Goal: Information Seeking & Learning: Learn about a topic

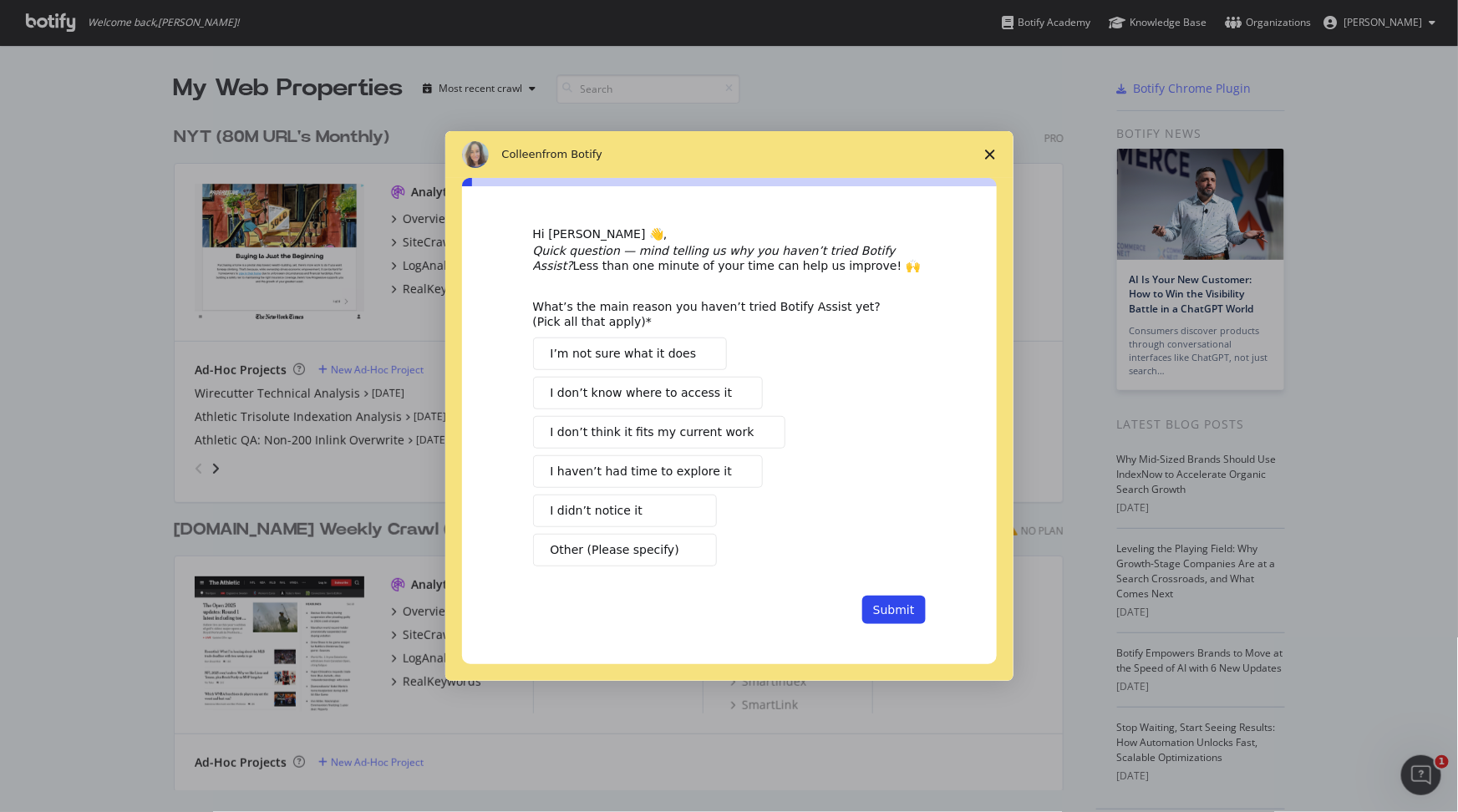
click at [991, 155] on polygon "Close survey" at bounding box center [990, 154] width 10 height 10
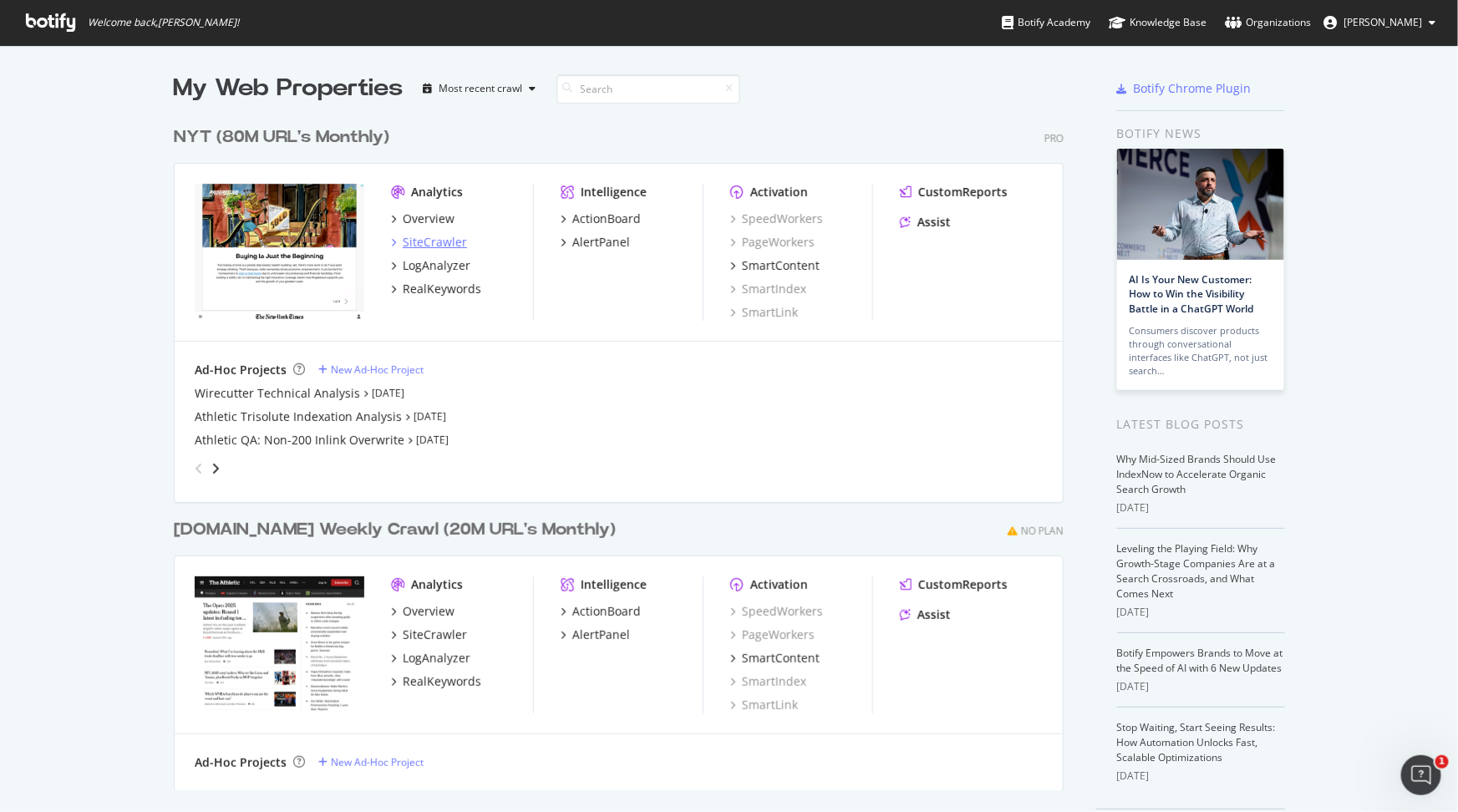
click at [438, 246] on div "SiteCrawler" at bounding box center [434, 242] width 64 height 17
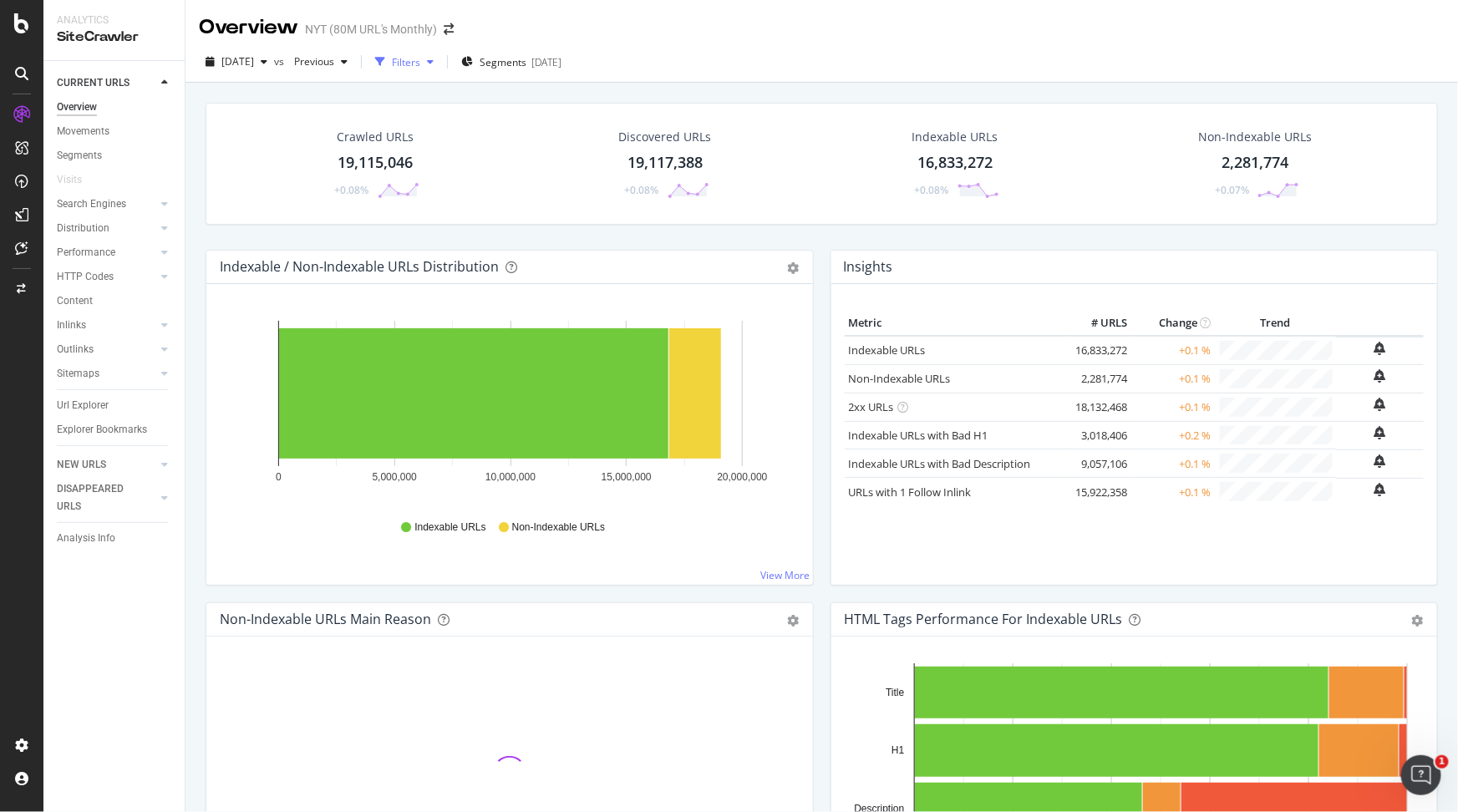
click at [432, 68] on div "Filters" at bounding box center [404, 61] width 72 height 25
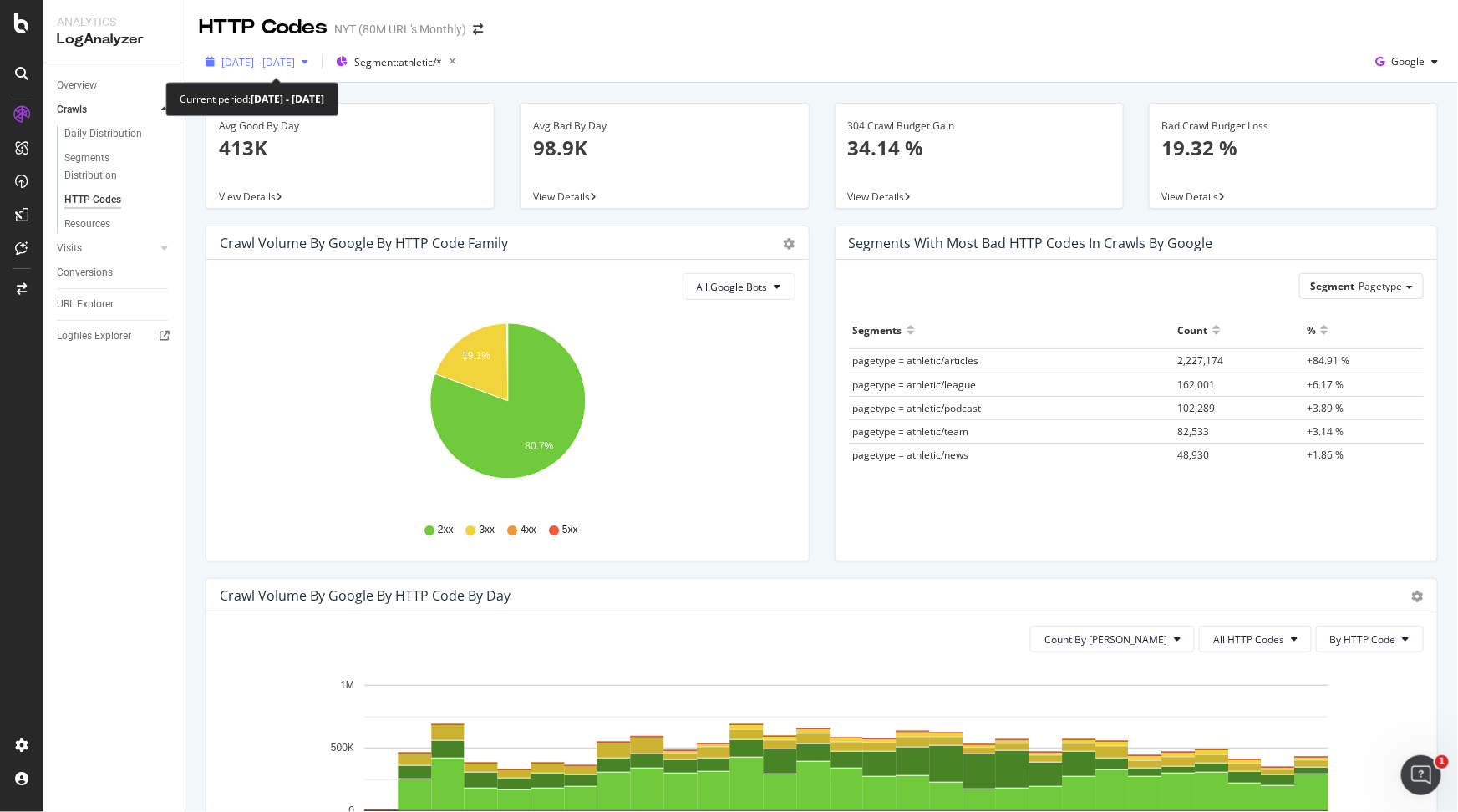
click at [295, 63] on span "2025 Jun. 18th - Jul. 15th" at bounding box center [258, 62] width 73 height 14
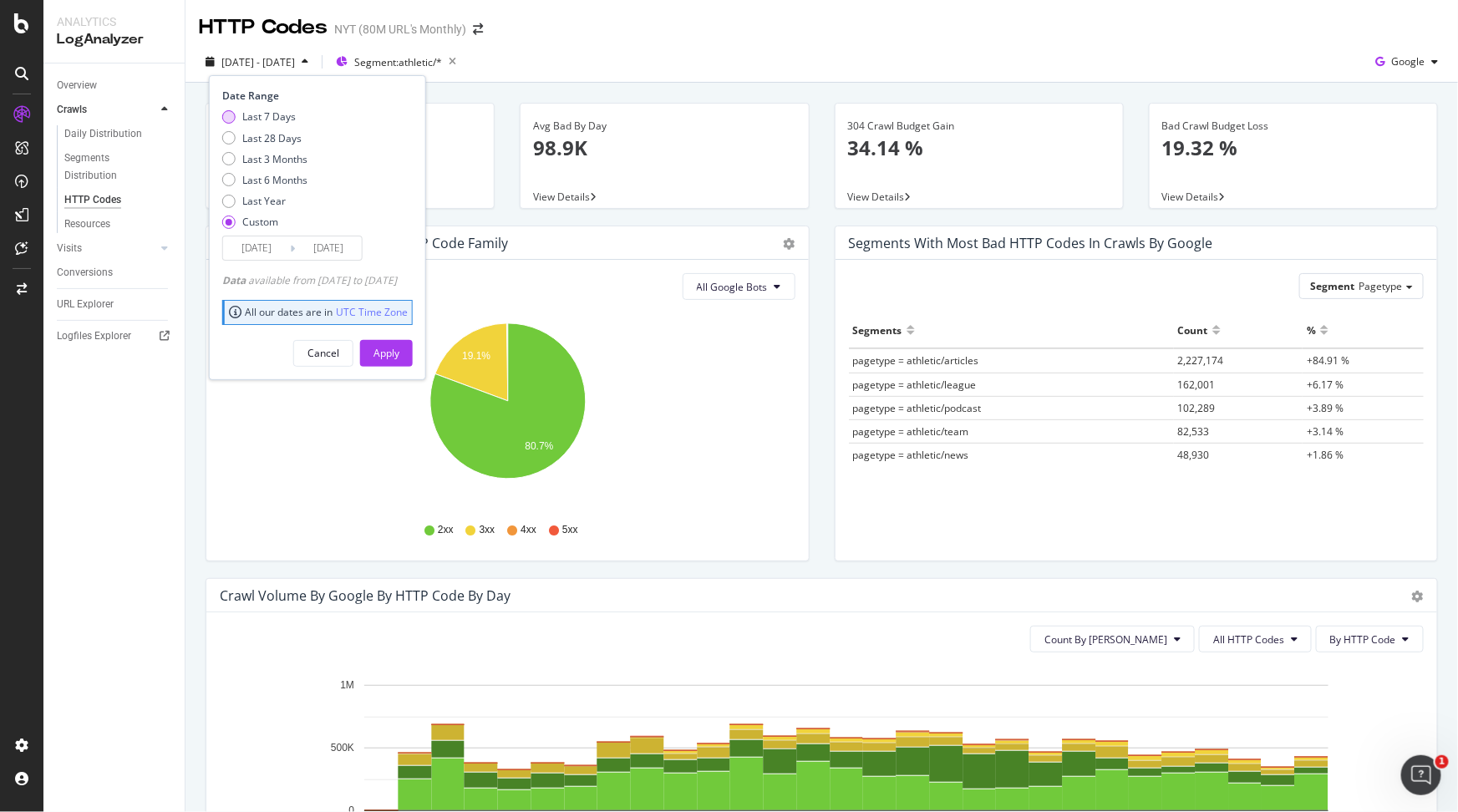
click at [233, 118] on div "Last 7 Days" at bounding box center [229, 117] width 14 height 14
type input "2025/08/04"
type input "2025/08/10"
click at [399, 351] on div "Apply" at bounding box center [386, 352] width 26 height 14
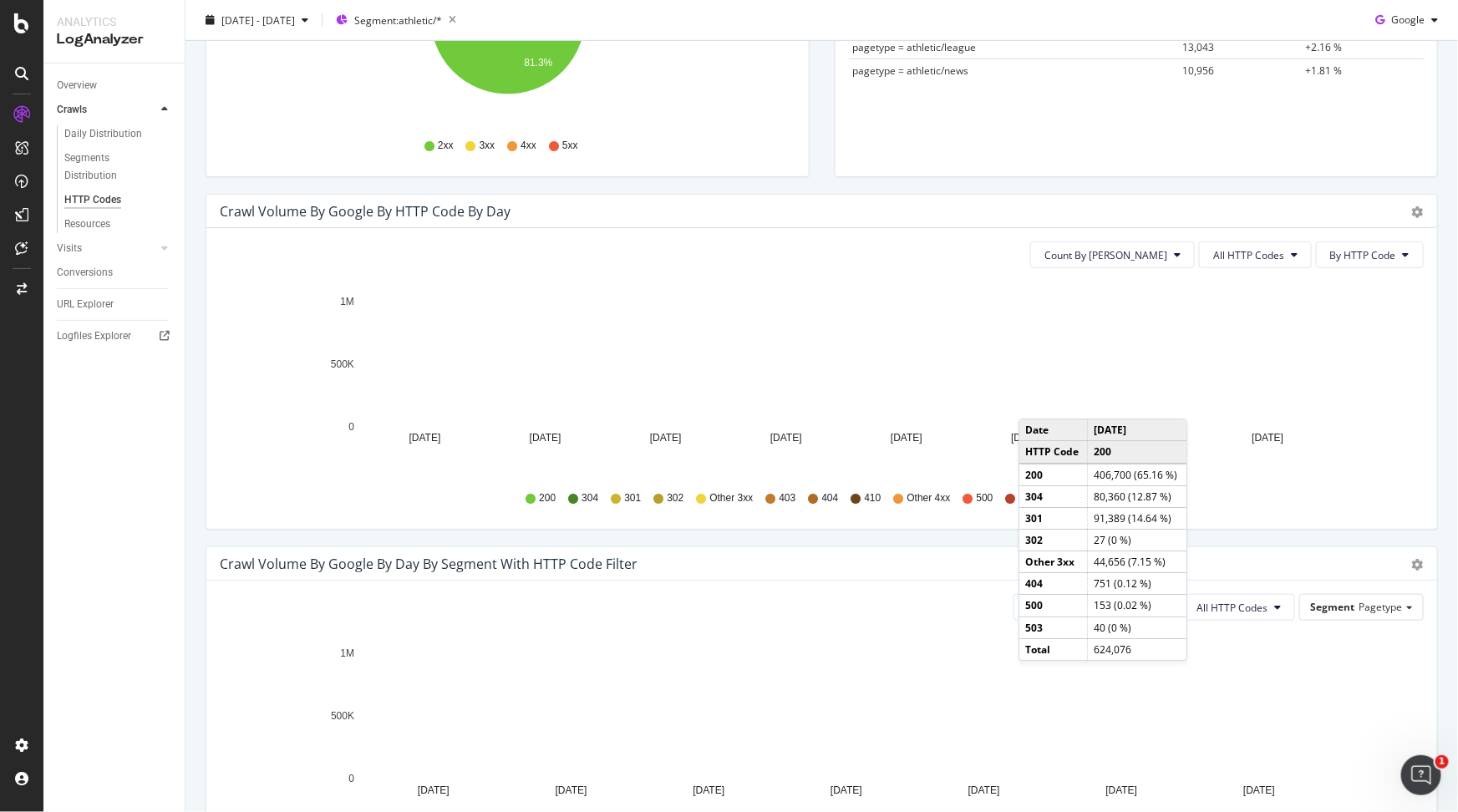
scroll to position [636, 0]
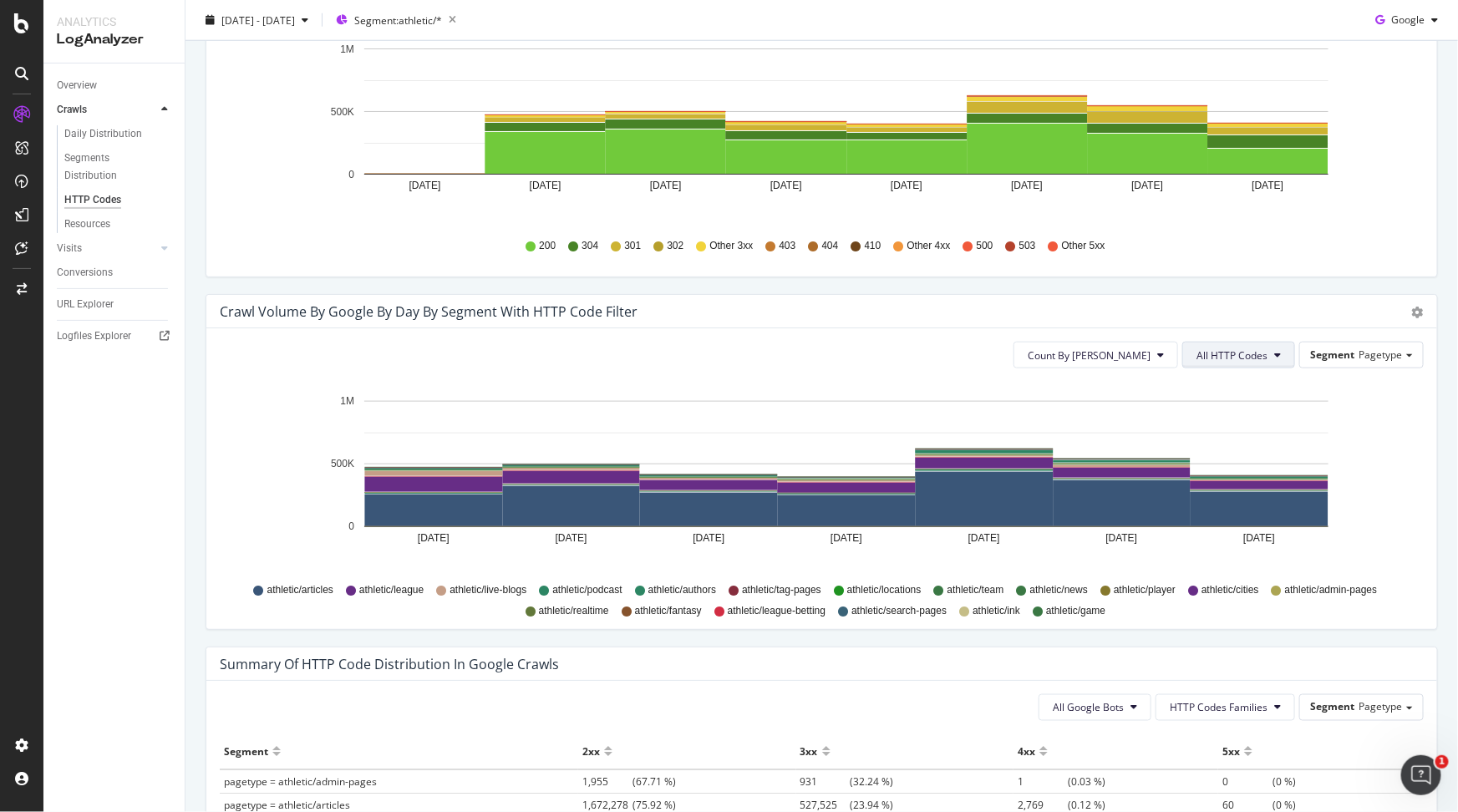
click at [1212, 351] on span "All HTTP Codes" at bounding box center [1231, 355] width 71 height 14
click at [1217, 498] on div "Bad HTTP Codes" at bounding box center [1244, 509] width 111 height 24
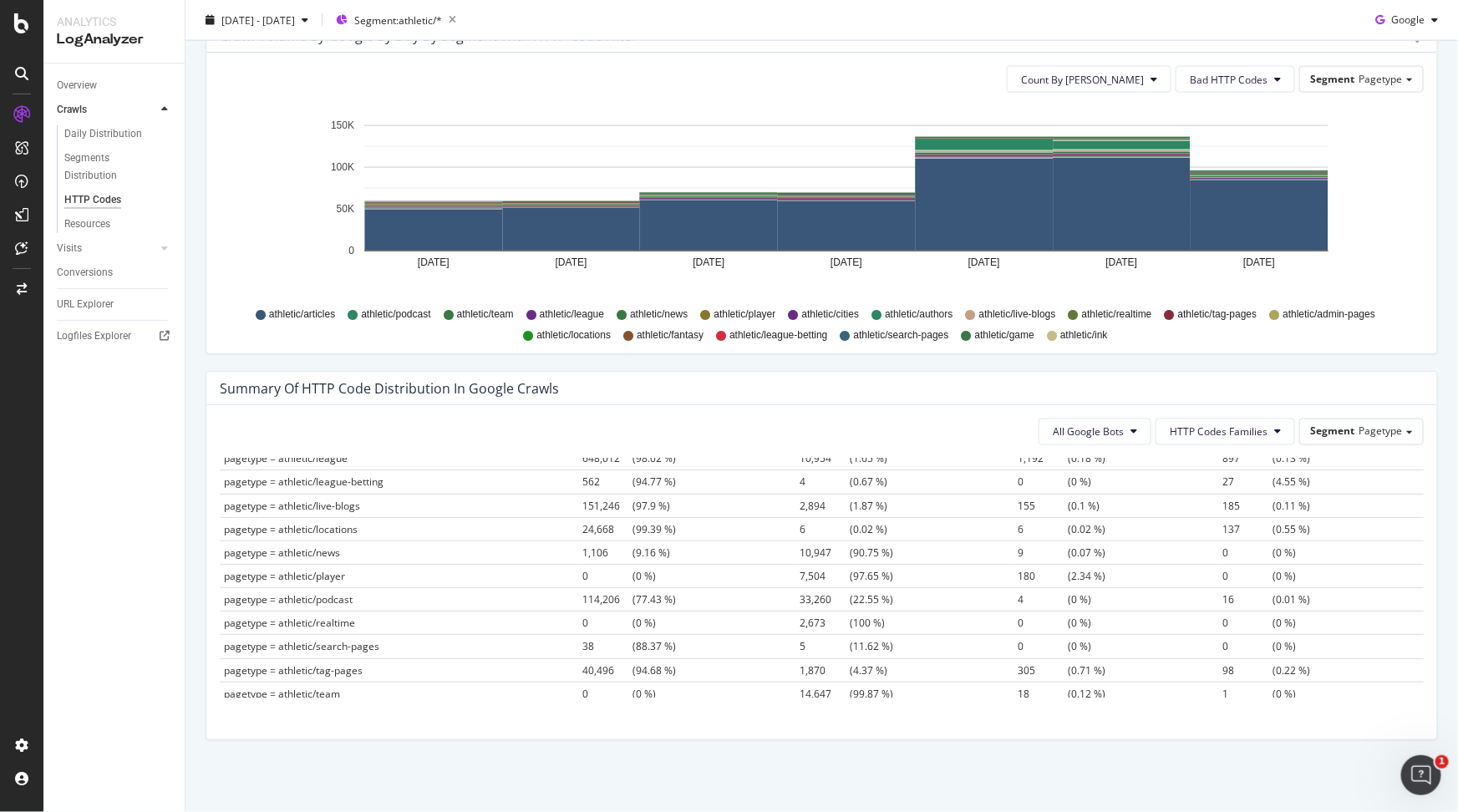
scroll to position [0, 0]
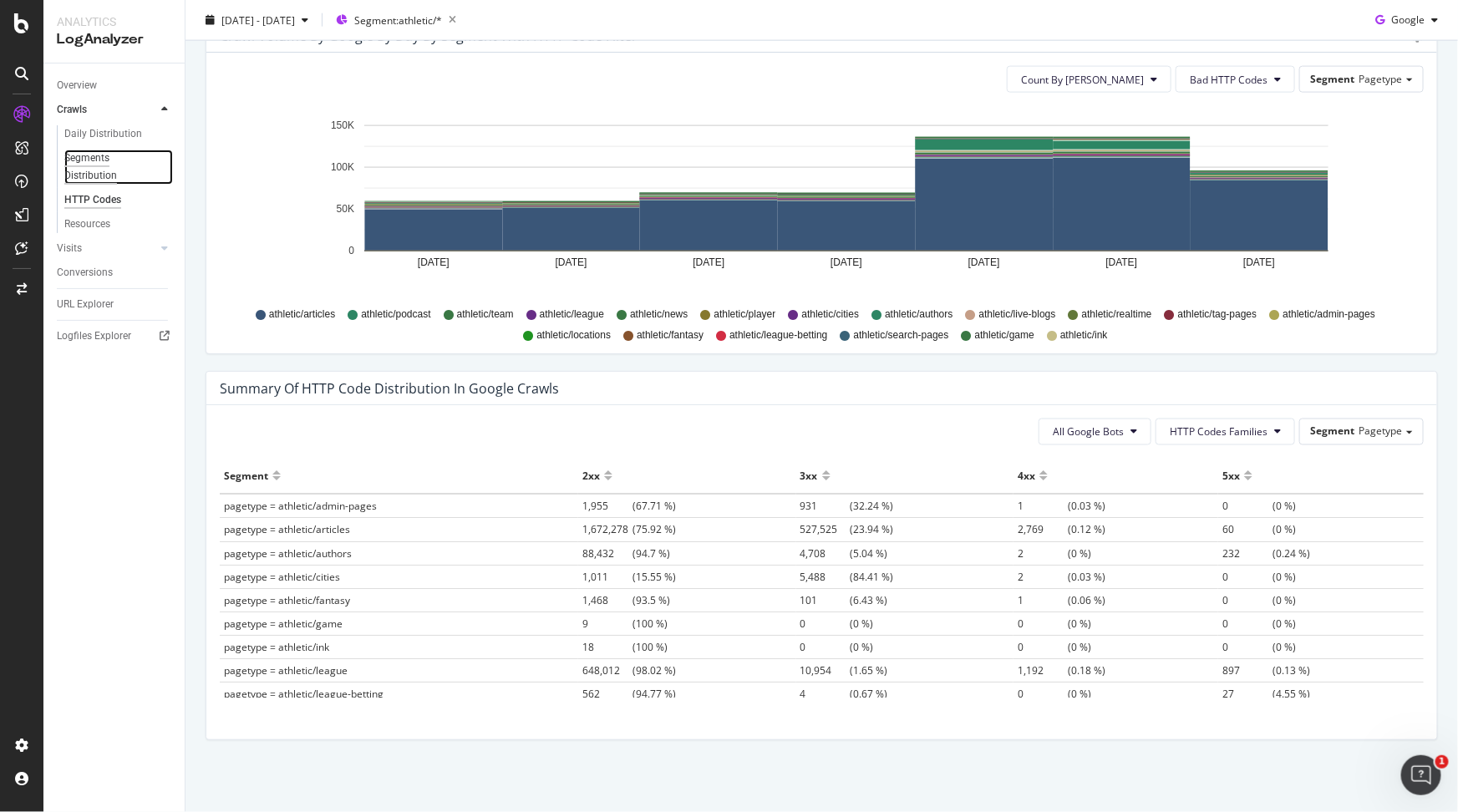
click at [96, 167] on div "Segments Distribution" at bounding box center [110, 166] width 93 height 35
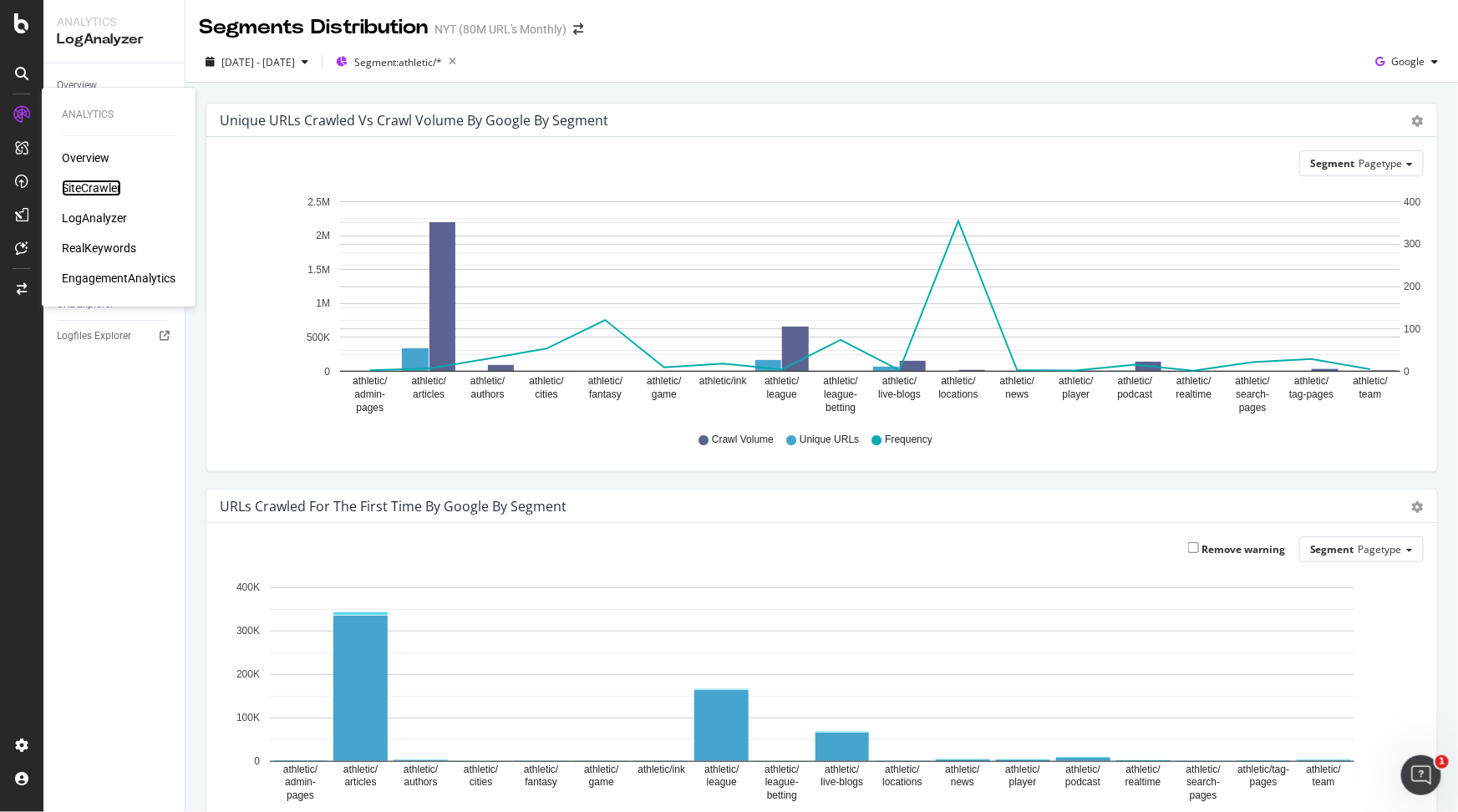
click at [85, 186] on div "SiteCrawler" at bounding box center [91, 188] width 60 height 17
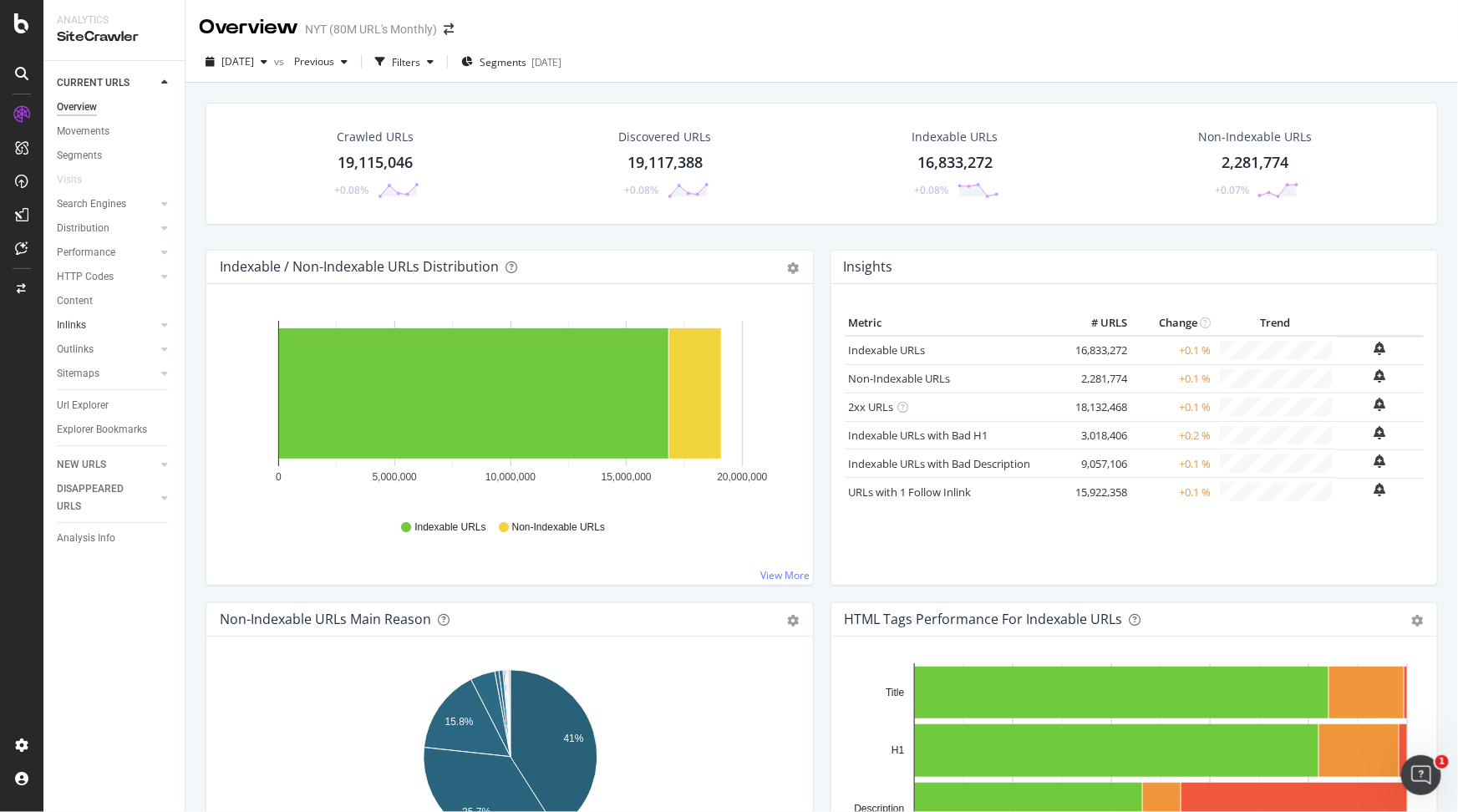
click at [99, 327] on link "Inlinks" at bounding box center [107, 325] width 100 height 18
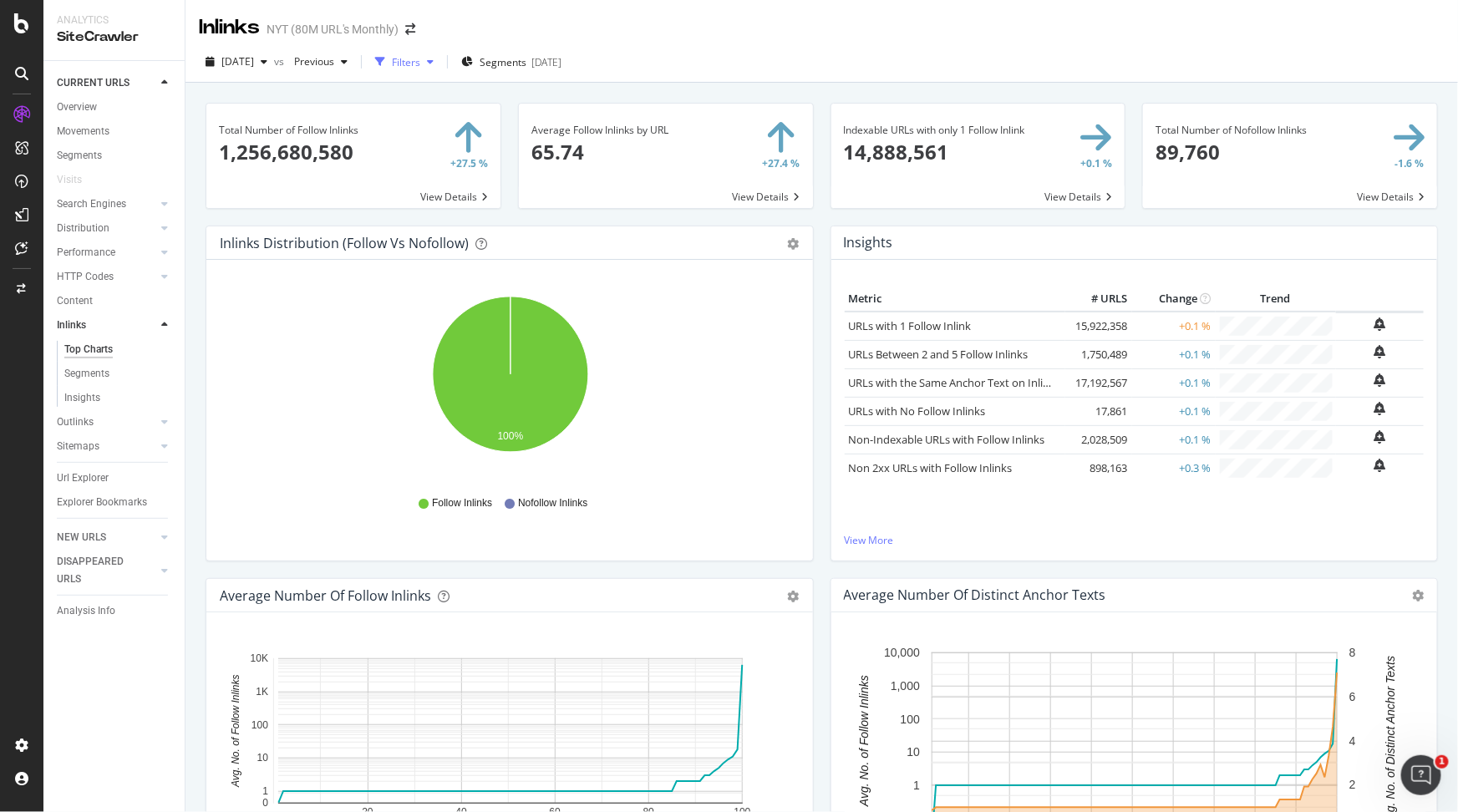
click at [421, 63] on div "Filters" at bounding box center [405, 62] width 28 height 14
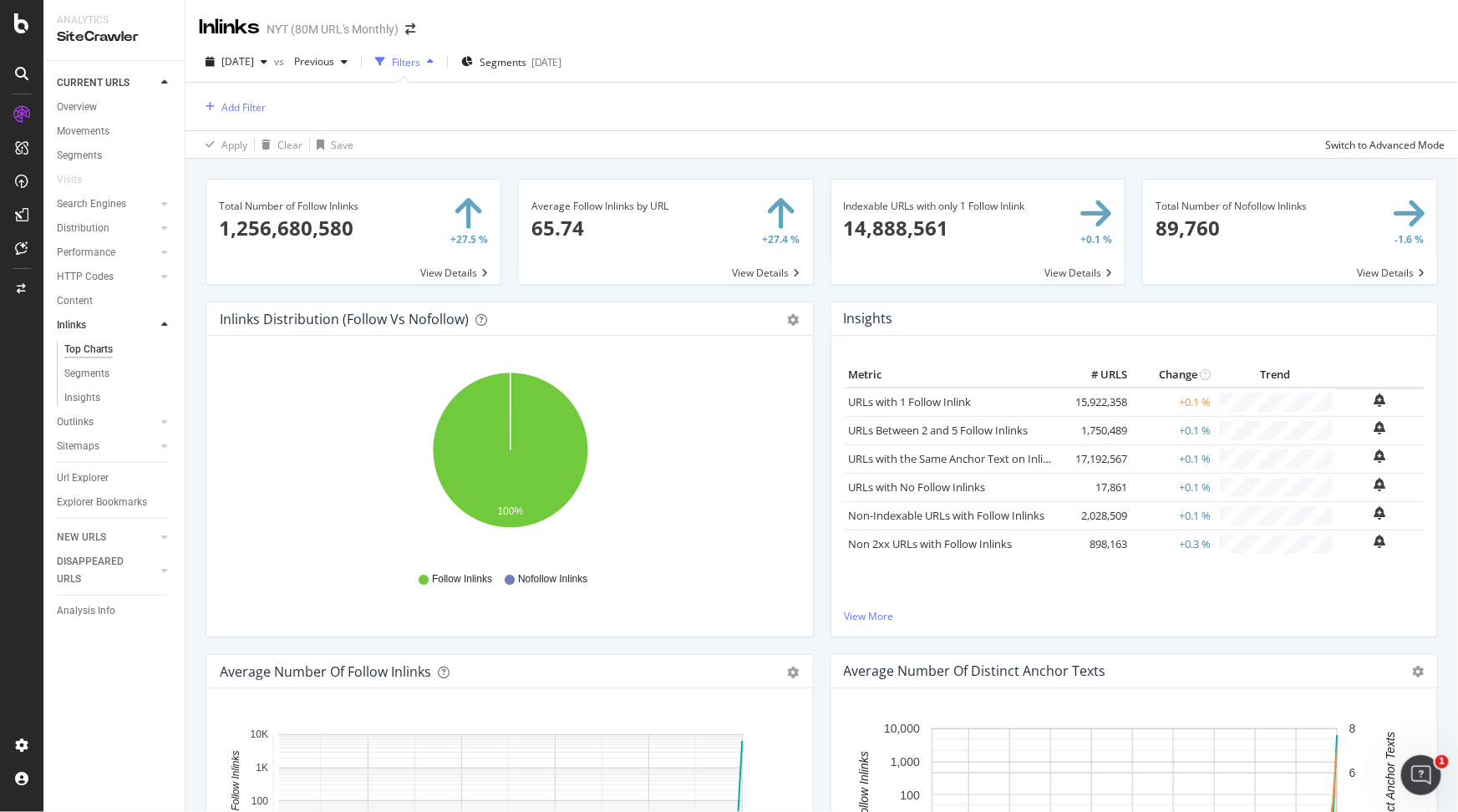
click at [421, 61] on div "Filters" at bounding box center [405, 62] width 28 height 14
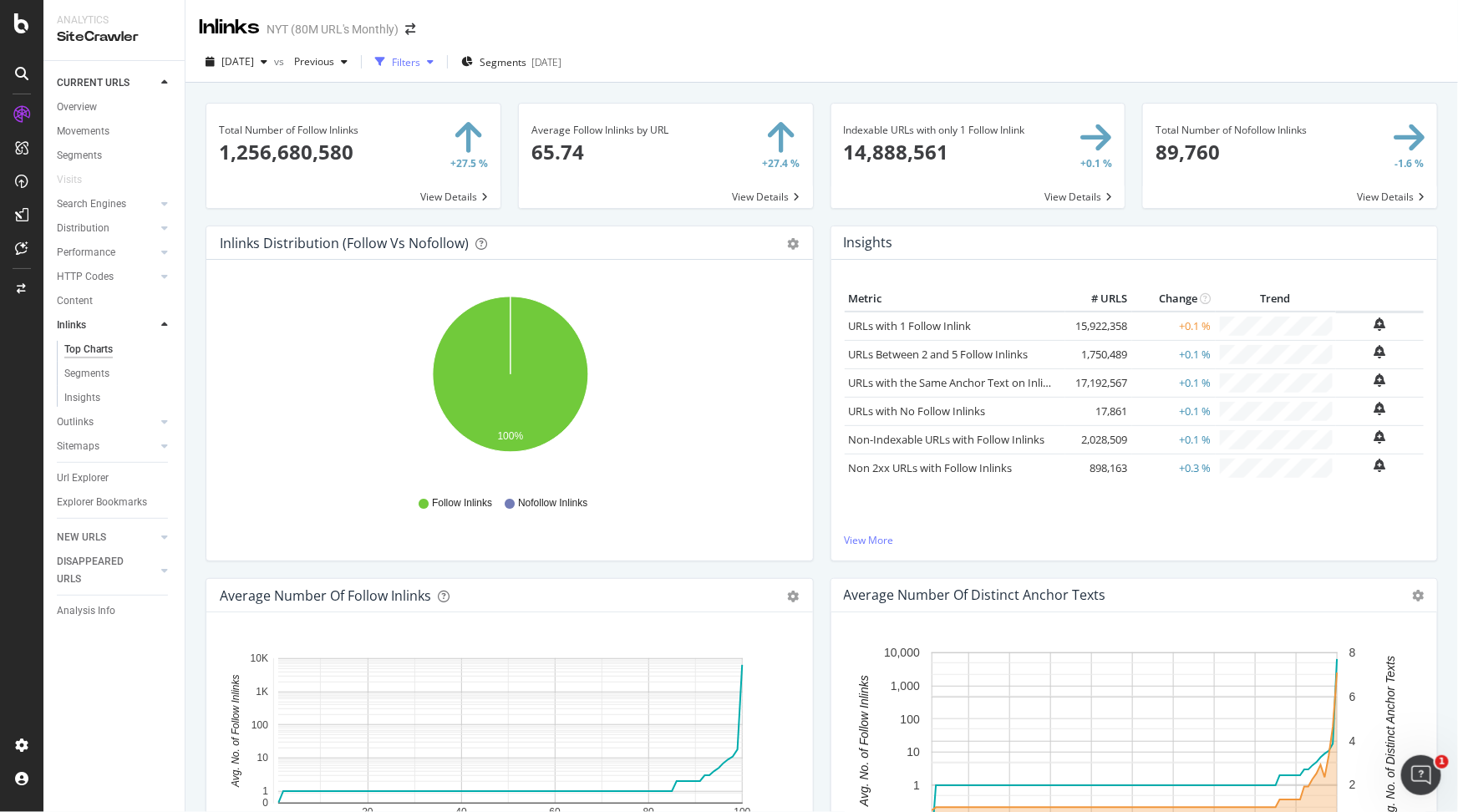
click at [421, 61] on div "Filters" at bounding box center [405, 62] width 28 height 14
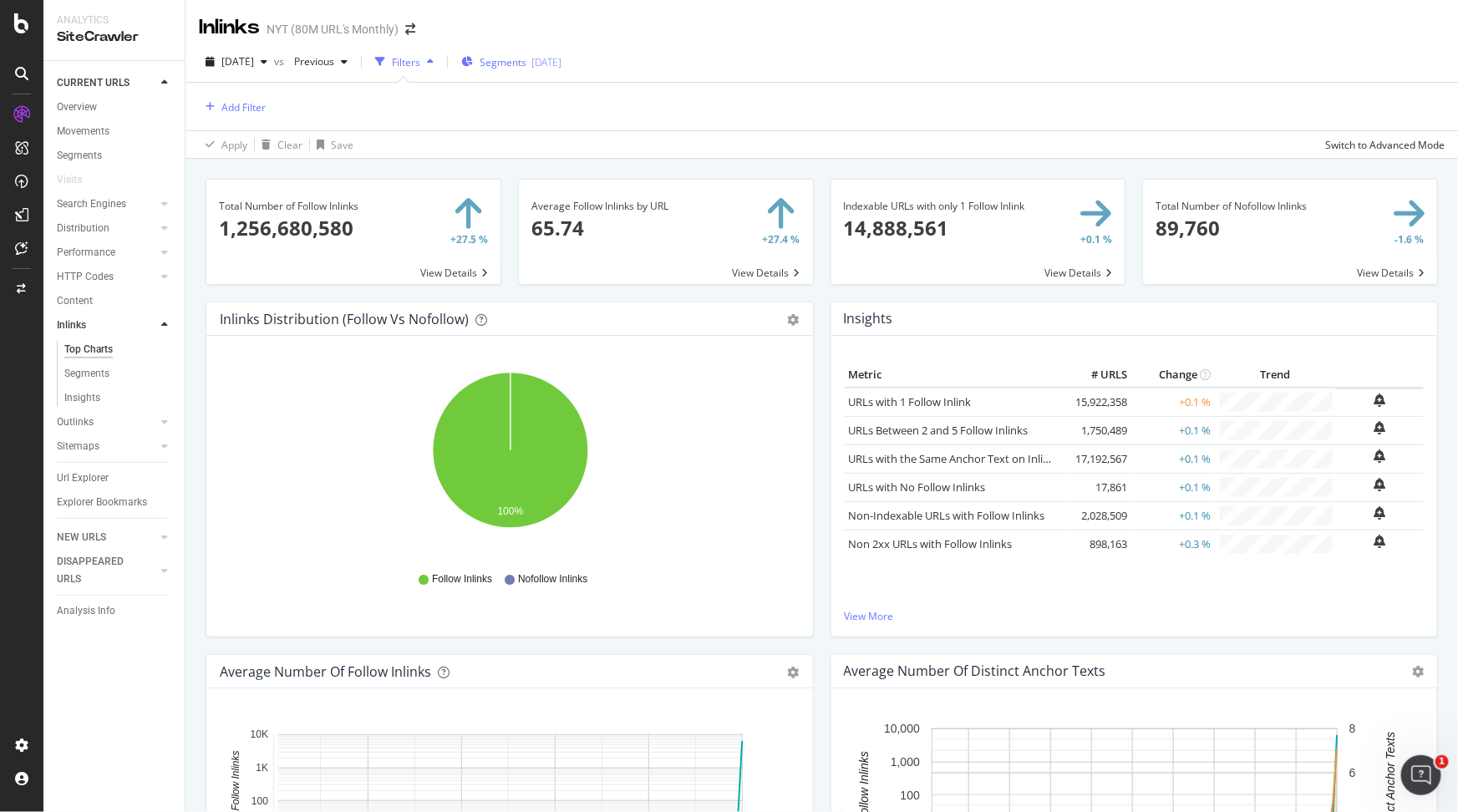
click at [506, 64] on div "Segments 2025-02-20" at bounding box center [512, 62] width 101 height 14
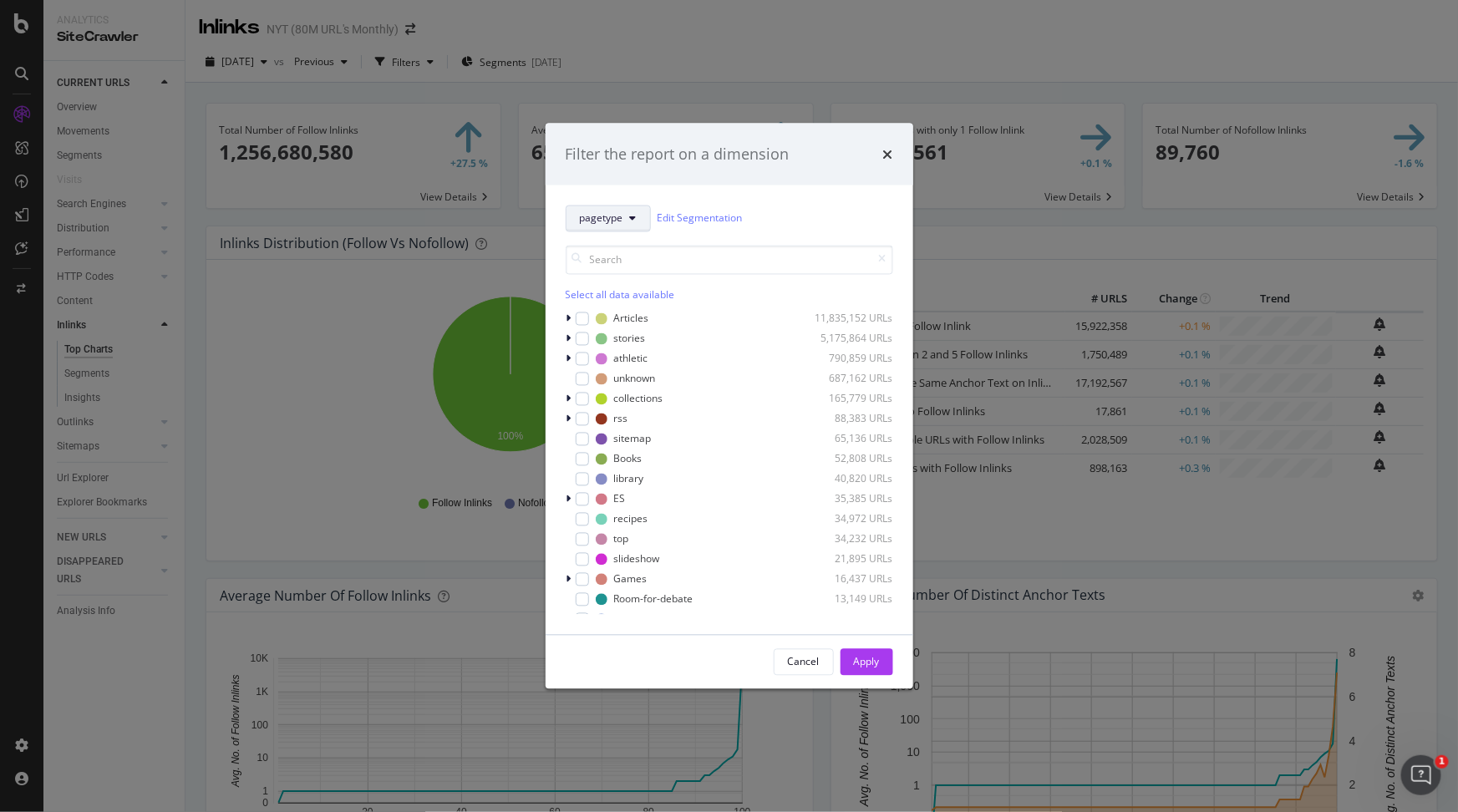
click at [609, 220] on span "pagetype" at bounding box center [601, 218] width 44 height 14
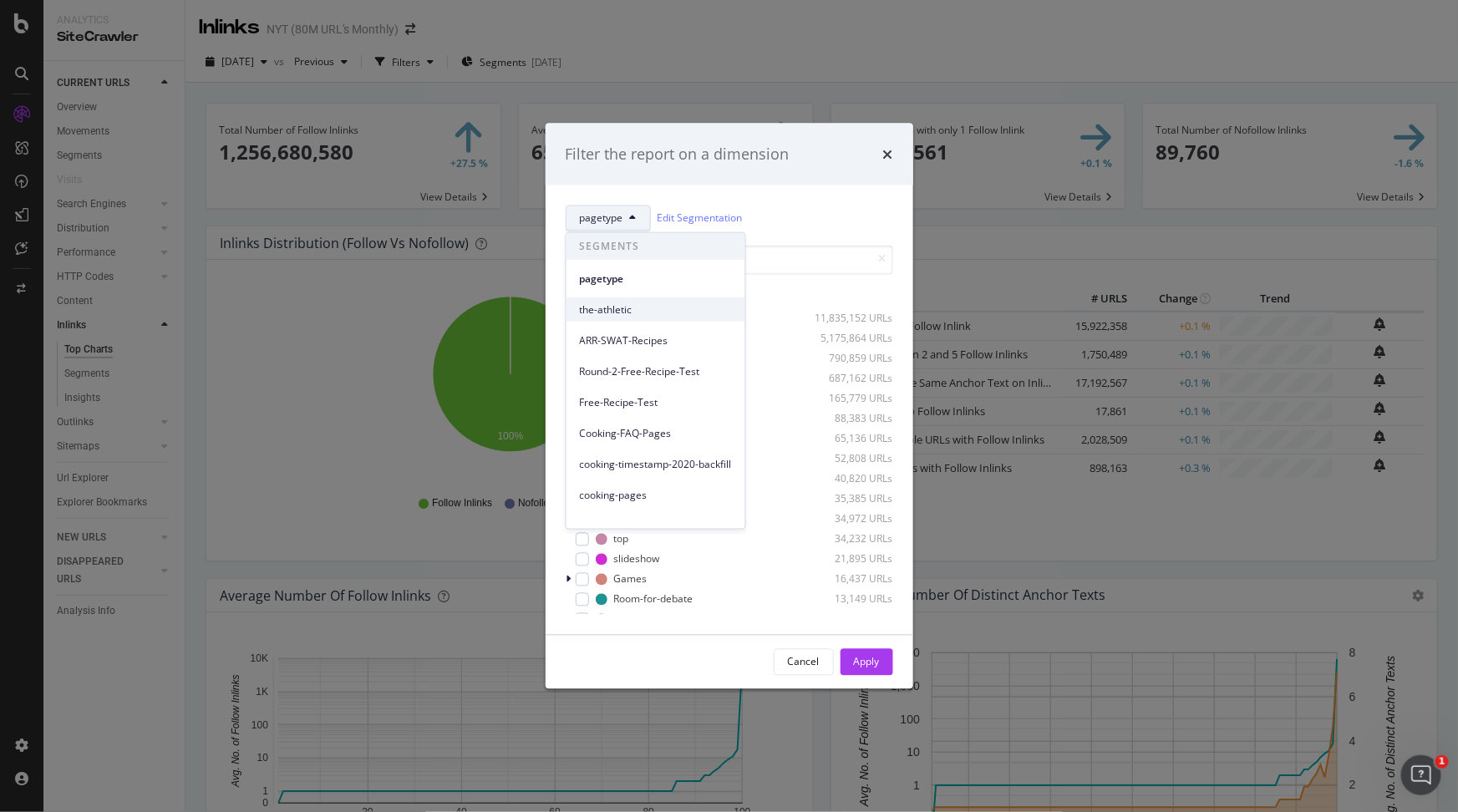
click at [642, 314] on span "the-athletic" at bounding box center [656, 310] width 152 height 15
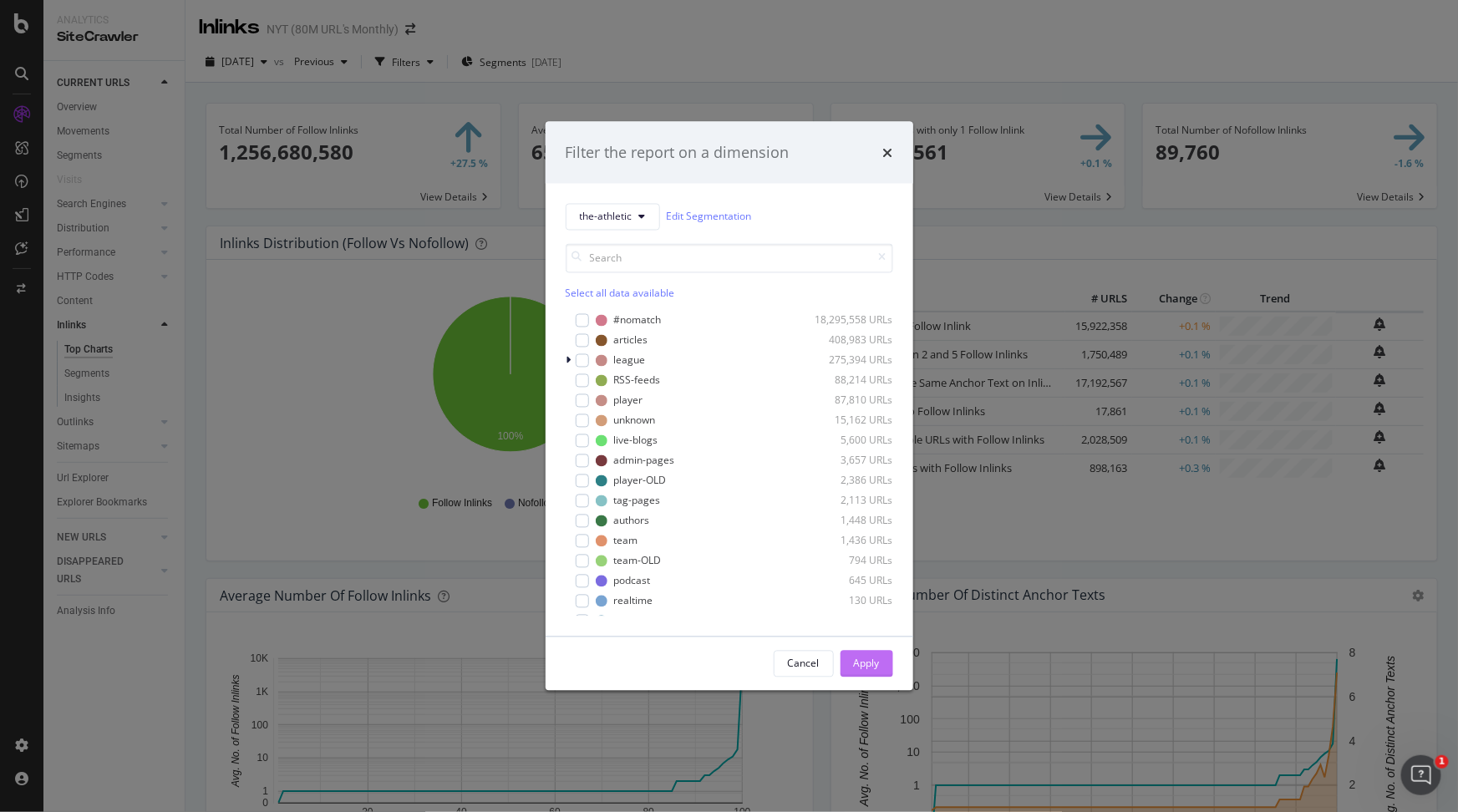
click at [869, 676] on button "Apply" at bounding box center [867, 663] width 53 height 26
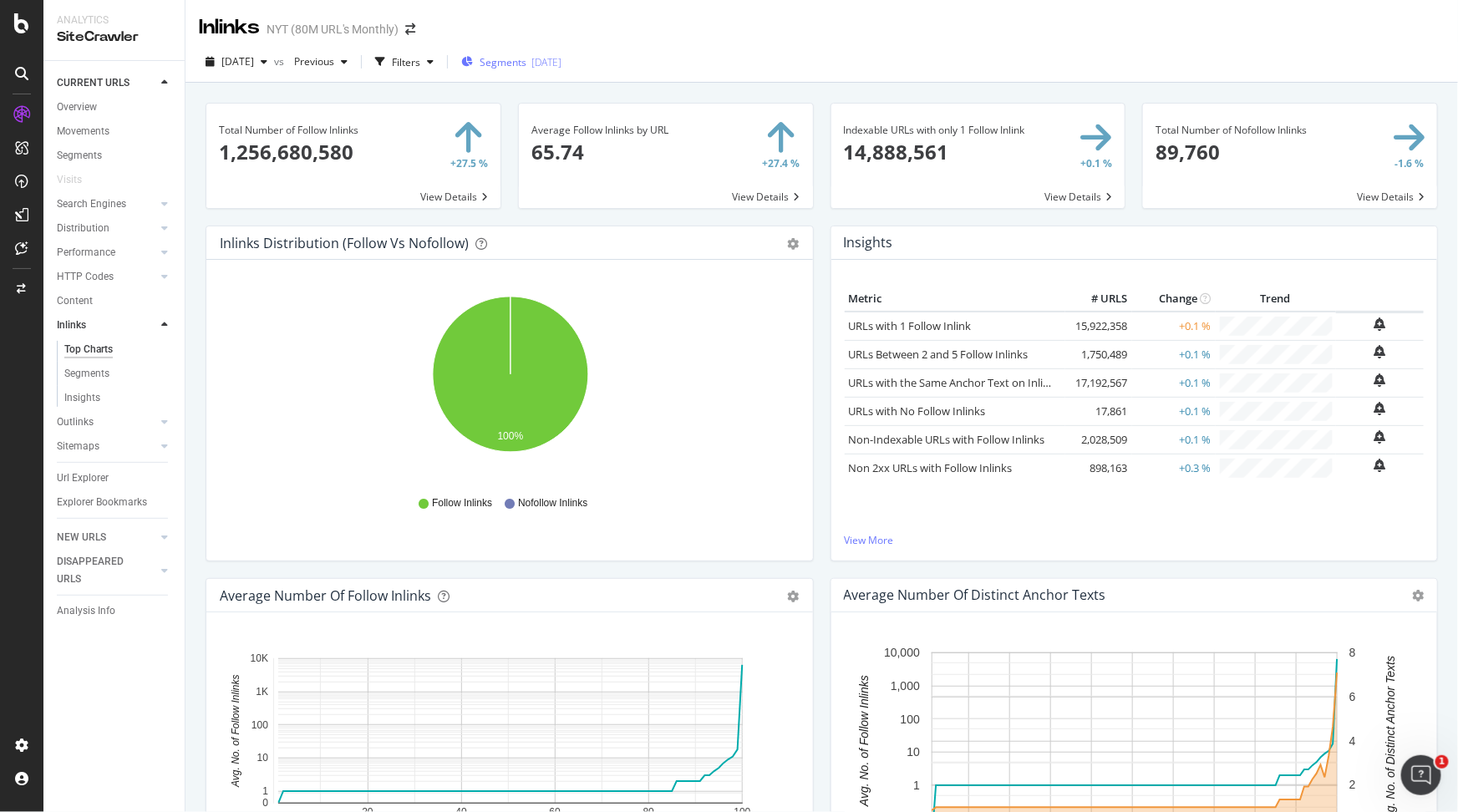
click at [526, 55] on span "Segments" at bounding box center [502, 62] width 47 height 14
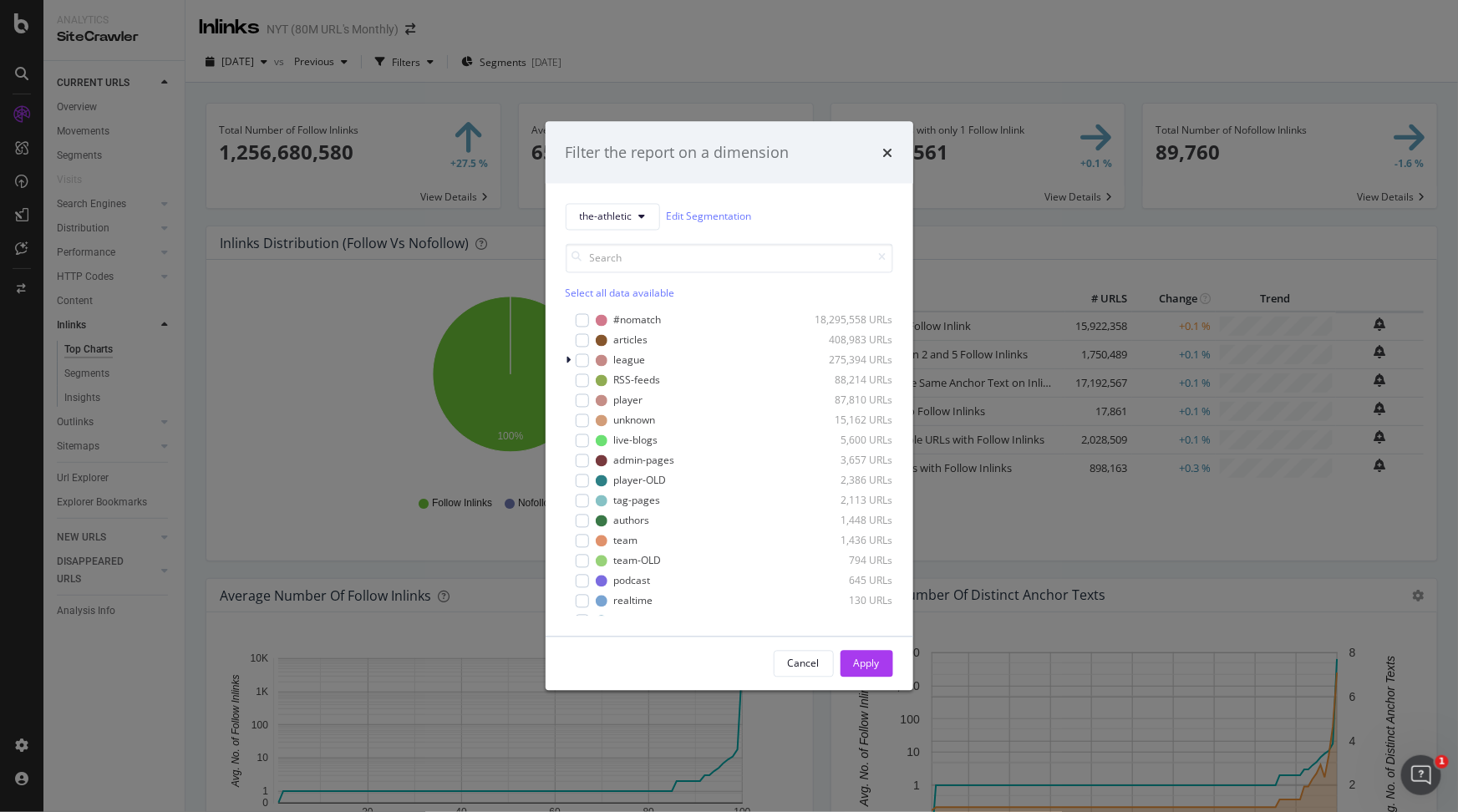
click at [641, 293] on div "Select all data available" at bounding box center [729, 293] width 328 height 14
click at [878, 664] on div "Apply" at bounding box center [867, 664] width 26 height 14
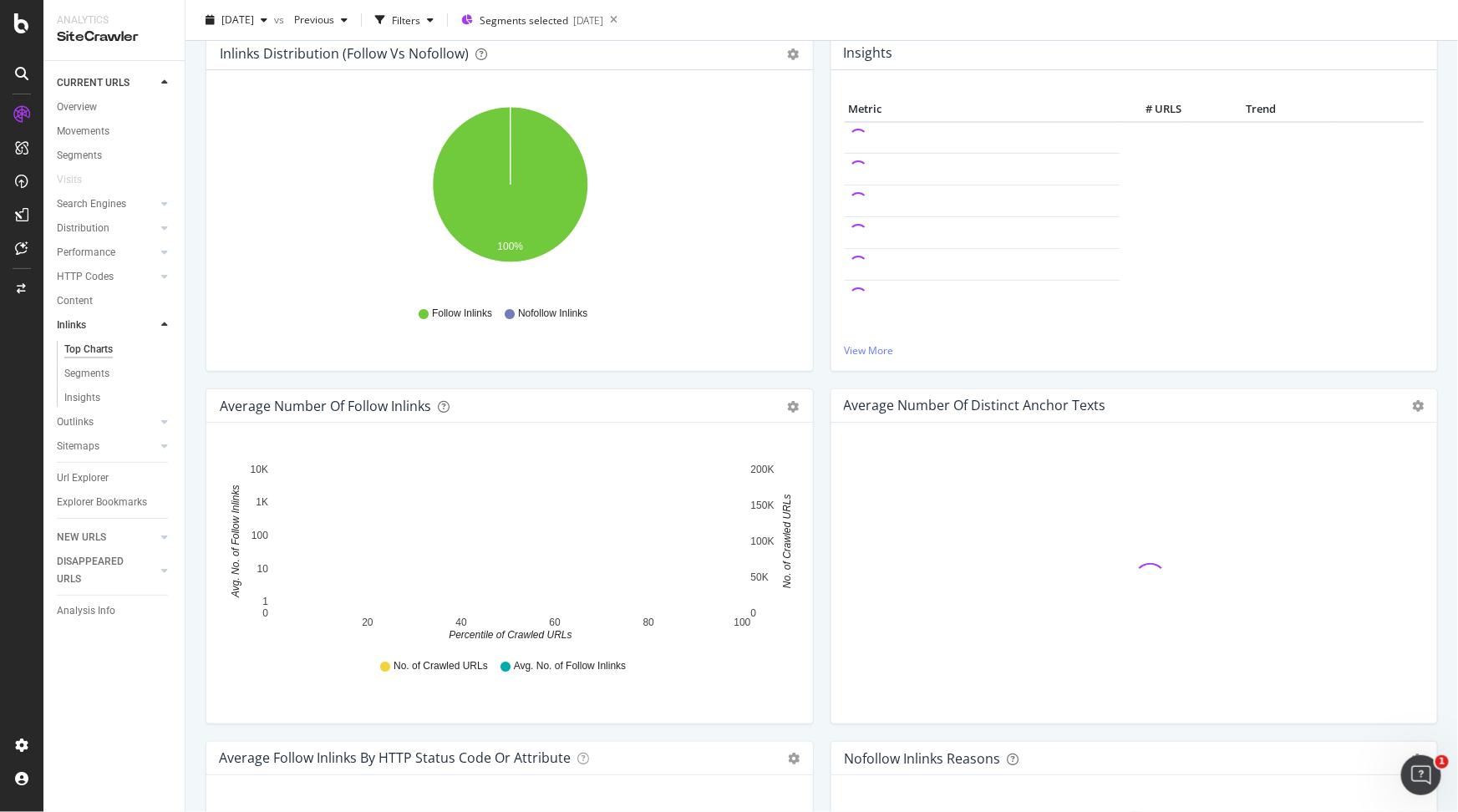
scroll to position [237, 0]
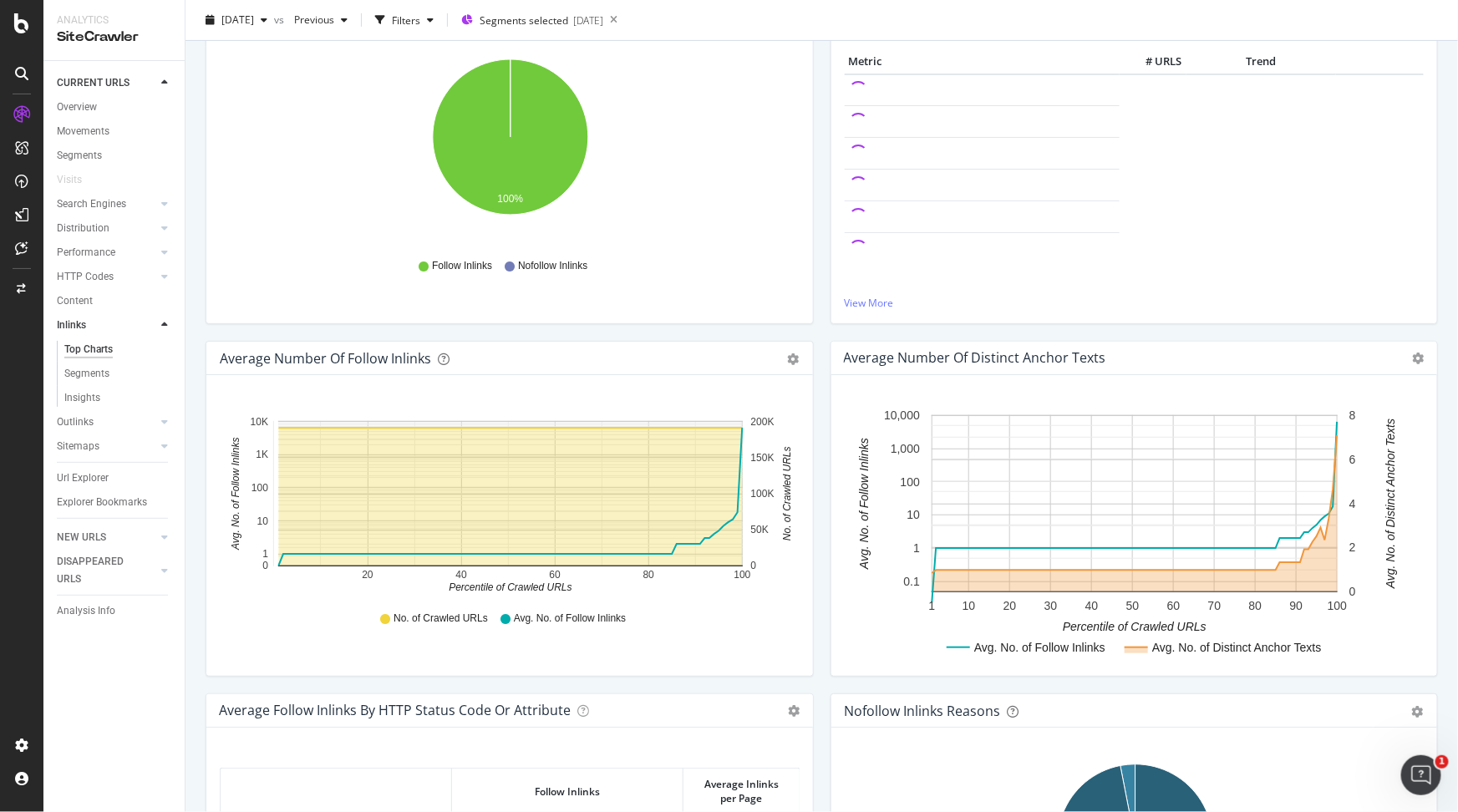
click at [745, 431] on icon "20 40 60 80 100 0 1 10 100 1K 10K 0 50K 100K 150K 200K Percentile of Crawled UR…" at bounding box center [510, 498] width 581 height 194
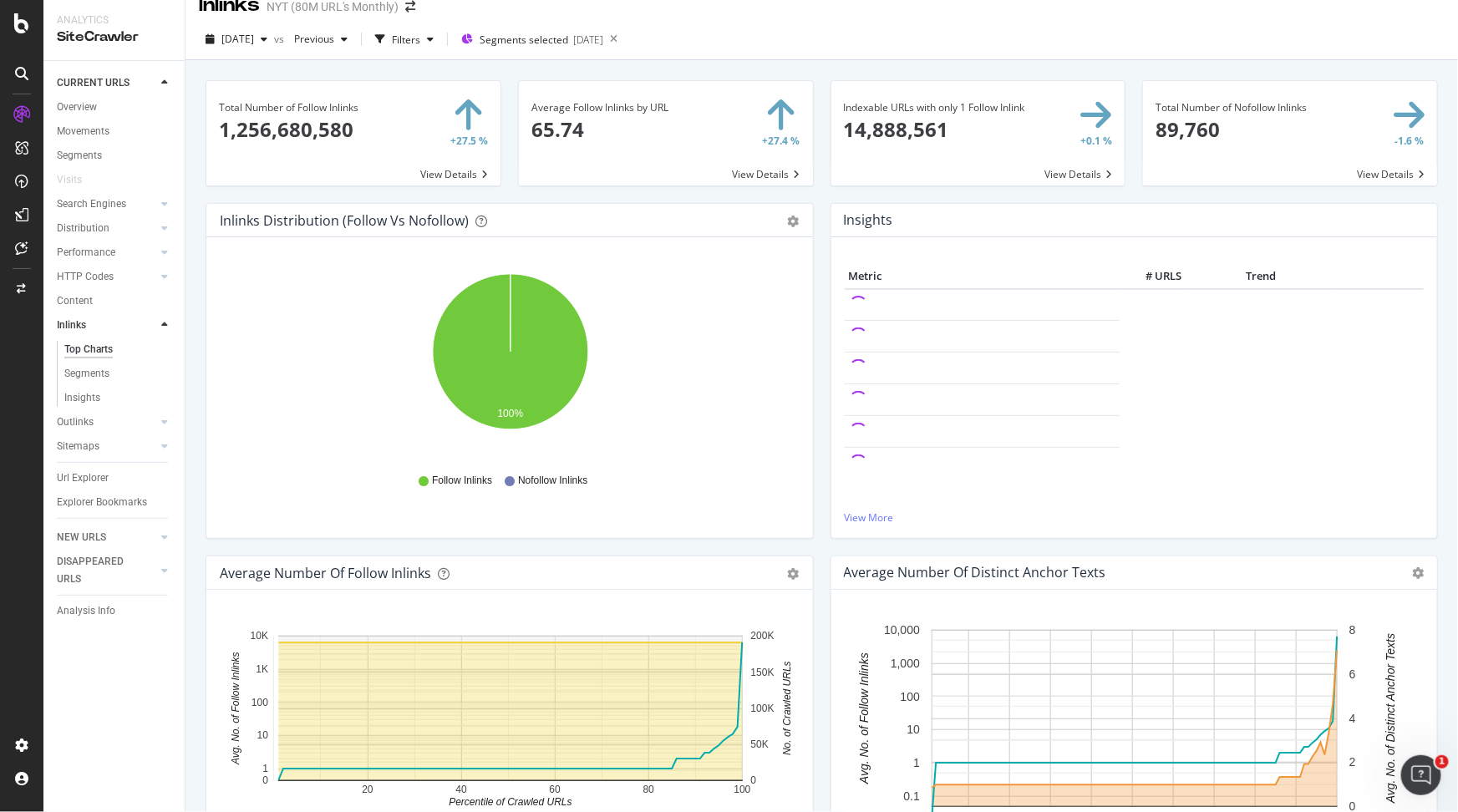
scroll to position [0, 0]
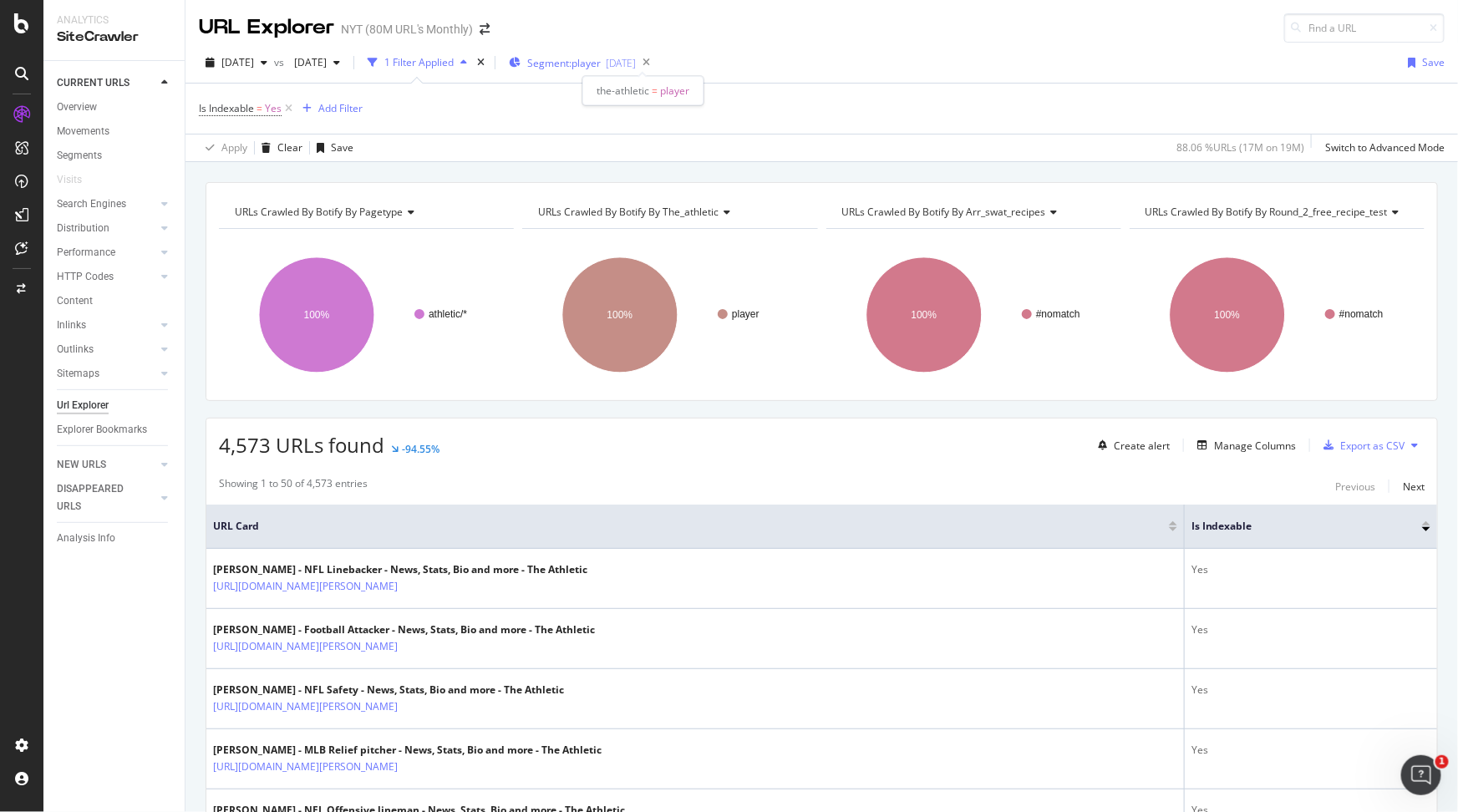
click at [601, 61] on span "Segment: player" at bounding box center [564, 63] width 73 height 14
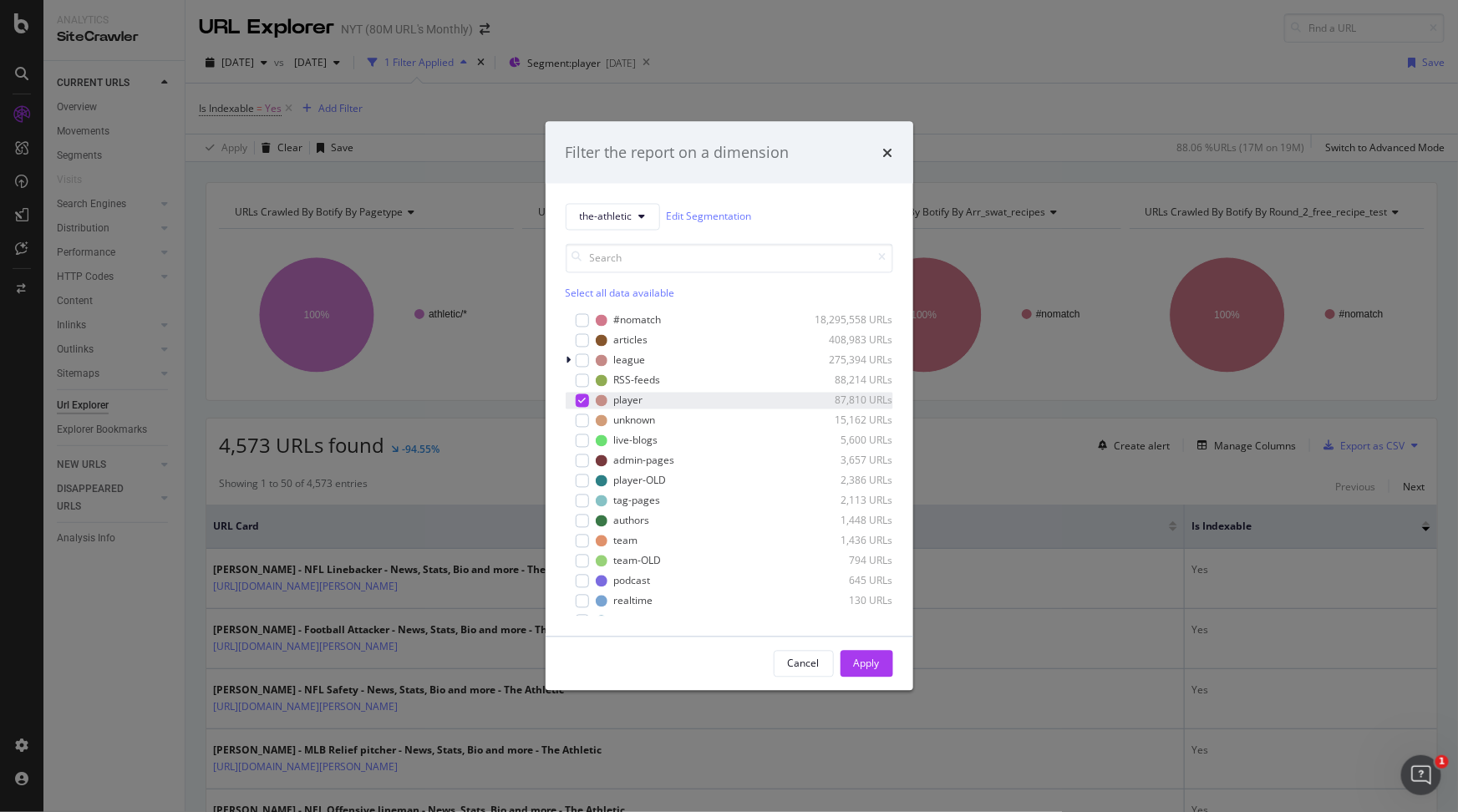
click at [584, 399] on icon "modal" at bounding box center [582, 400] width 8 height 9
click at [594, 293] on div "Select all data available" at bounding box center [729, 293] width 328 height 14
click at [584, 320] on icon "modal" at bounding box center [582, 320] width 8 height 9
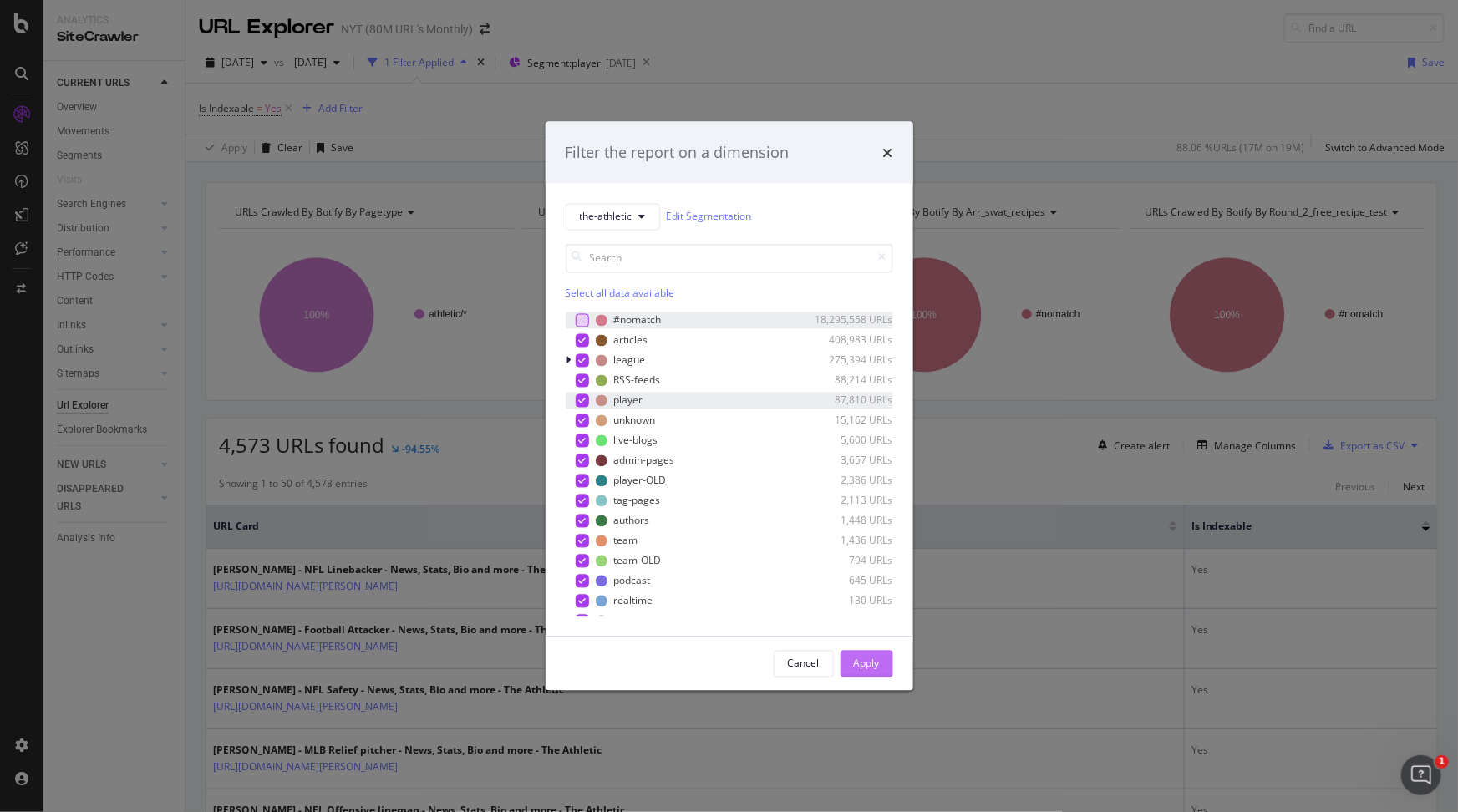
click at [871, 666] on div "Apply" at bounding box center [867, 664] width 26 height 14
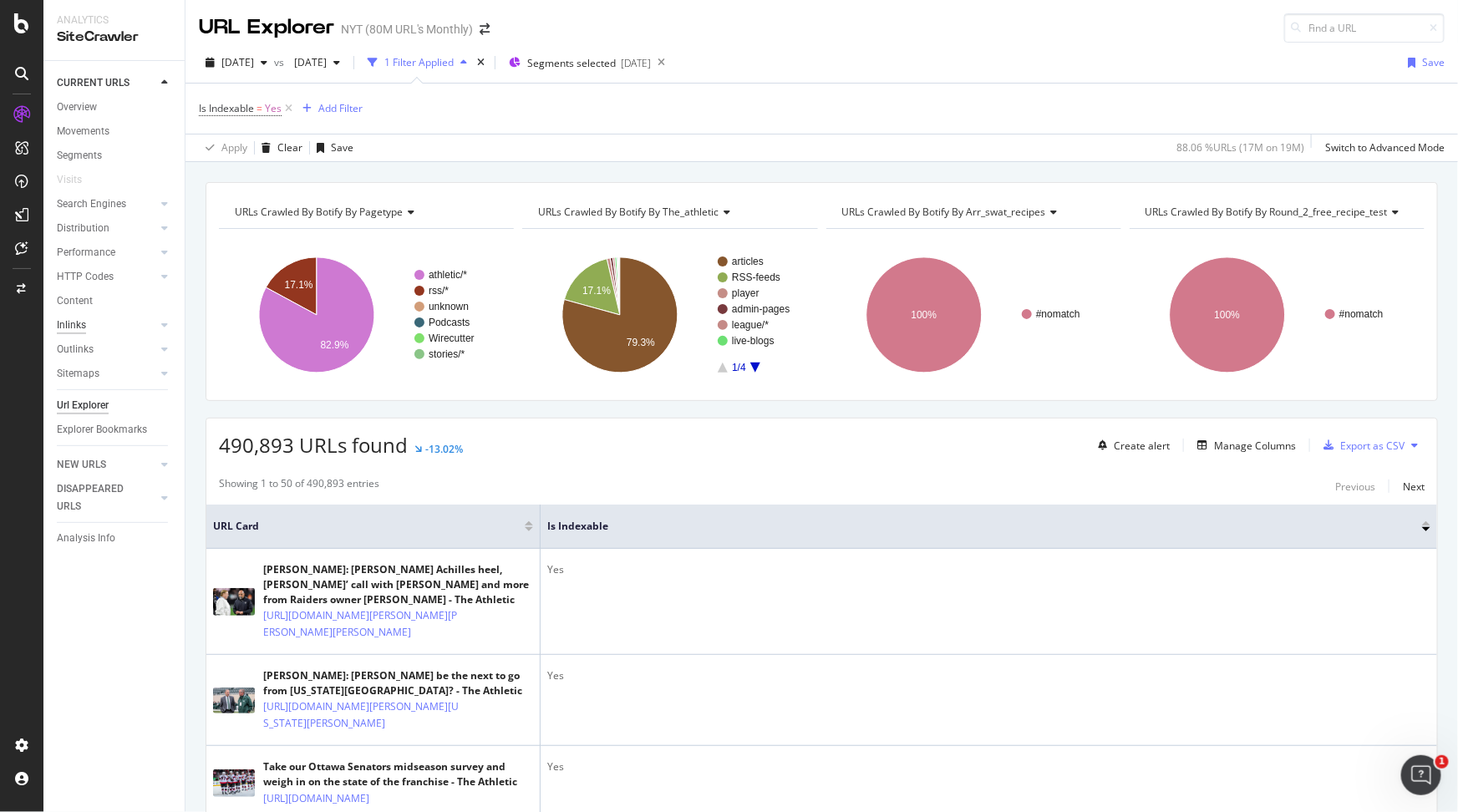
click at [83, 322] on div "Inlinks" at bounding box center [72, 325] width 29 height 18
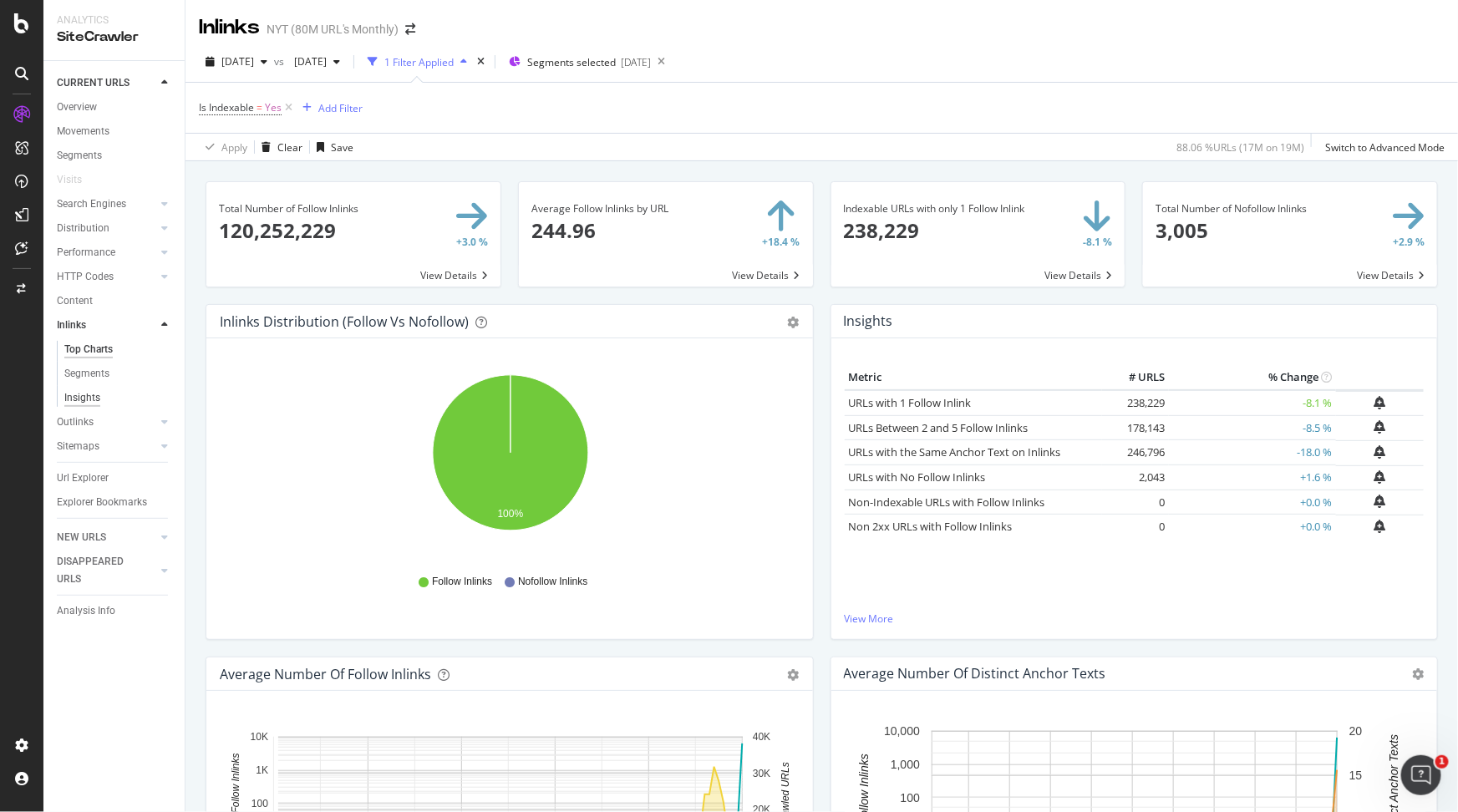
click at [96, 399] on div "Insights" at bounding box center [82, 397] width 36 height 18
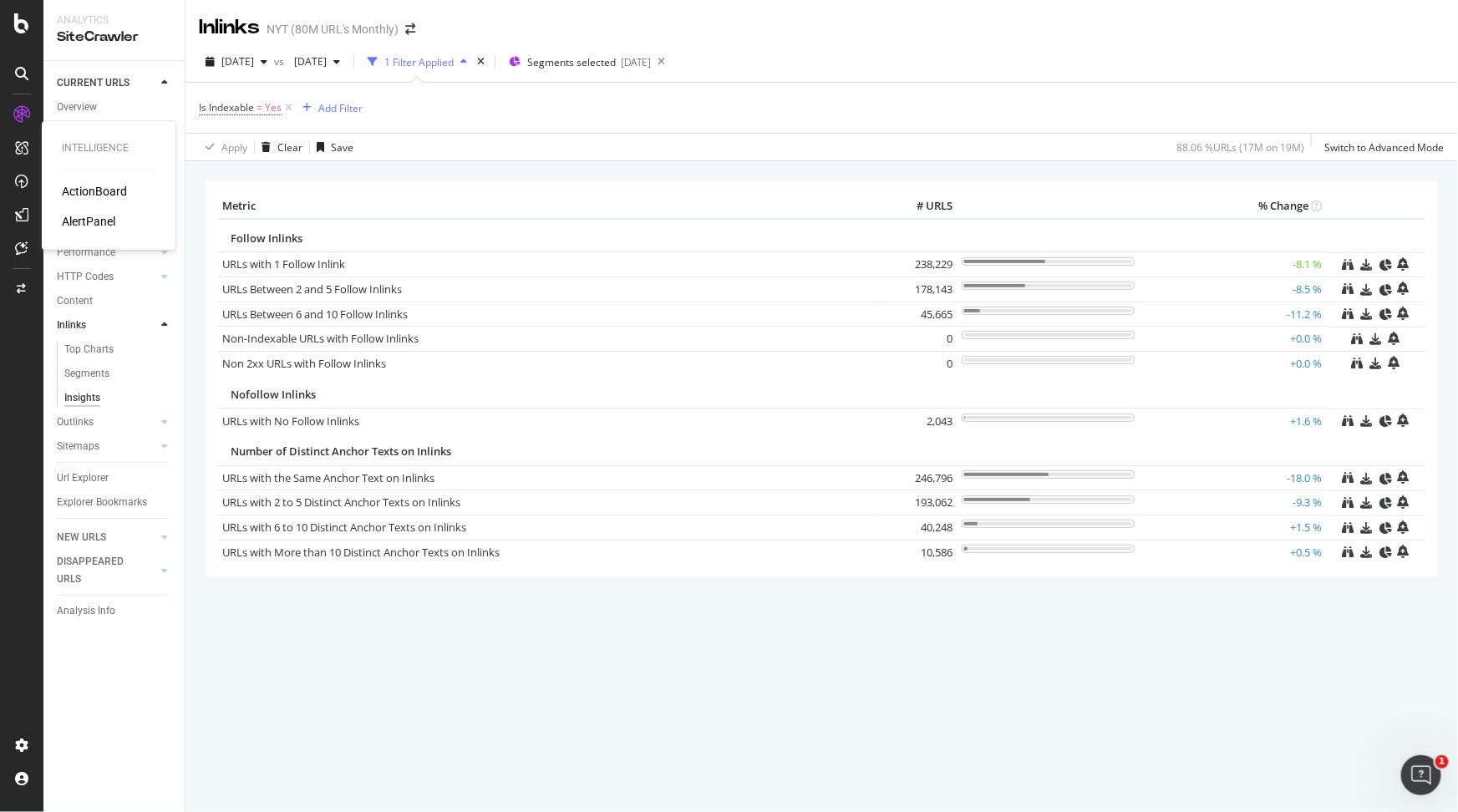
click at [90, 188] on div "ActionBoard" at bounding box center [94, 191] width 65 height 17
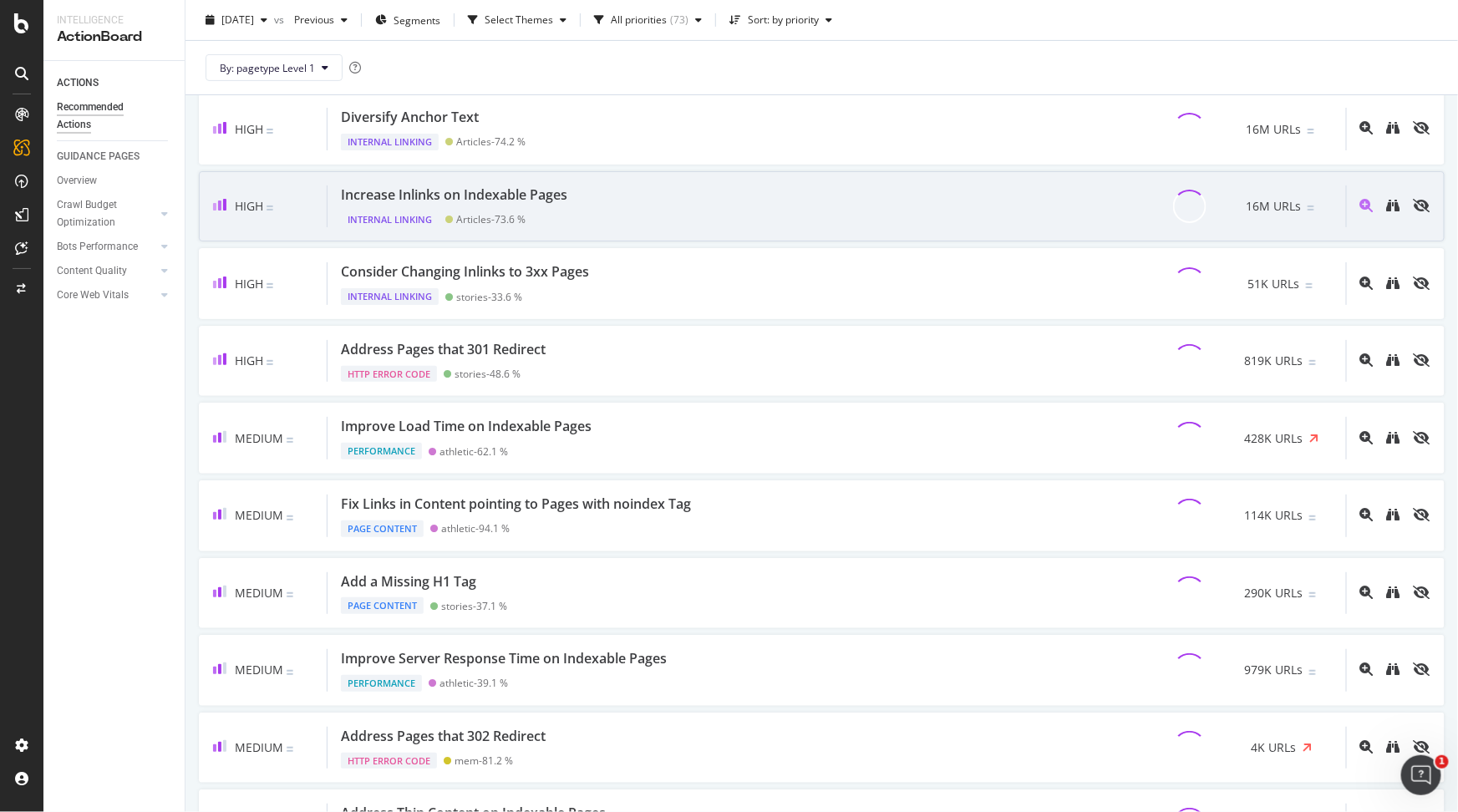
scroll to position [211, 0]
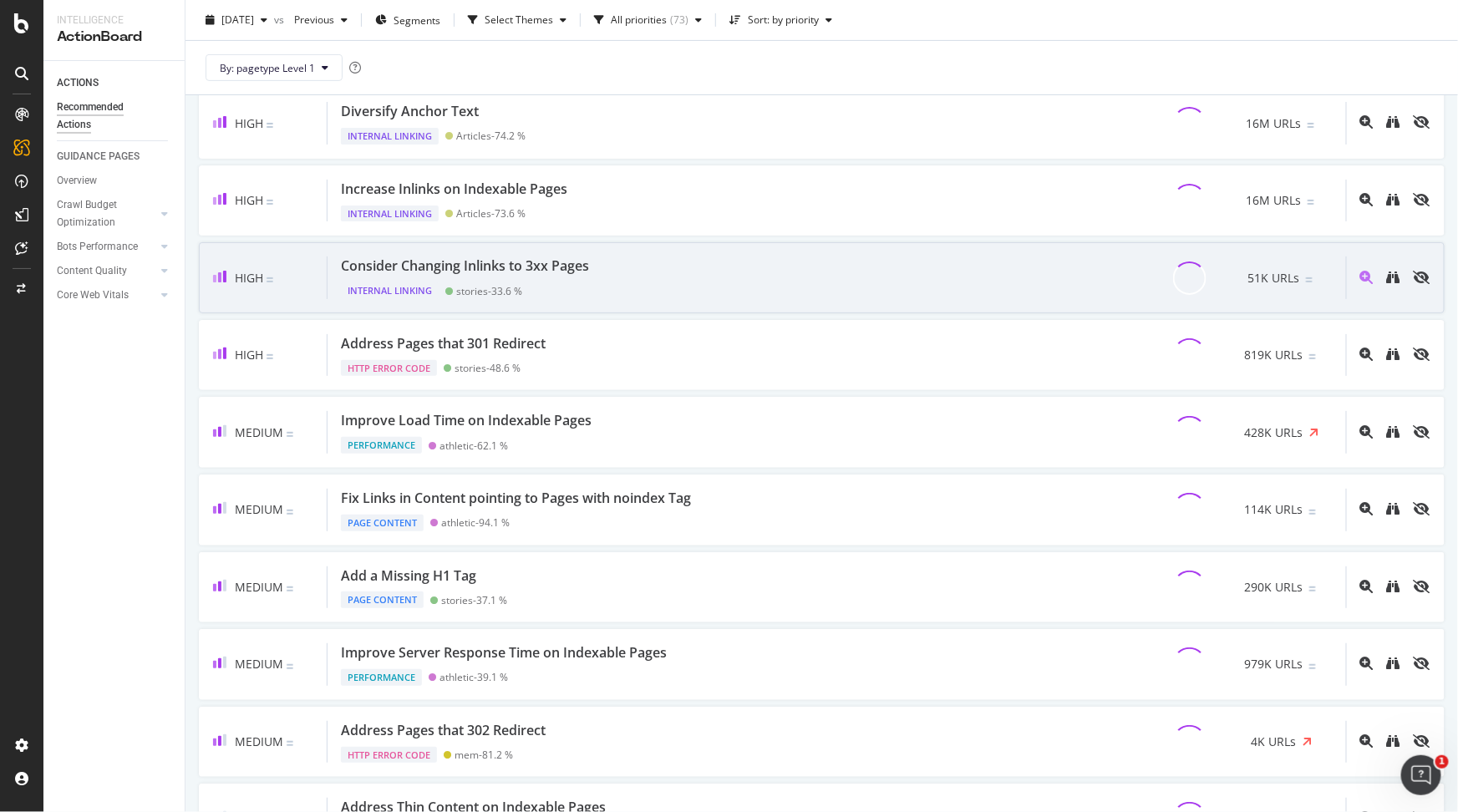
click at [655, 289] on div "Consider Changing Inlinks to 3xx Pages Internal Linking stories - 33.6 % 51K UR…" at bounding box center [837, 278] width 1019 height 43
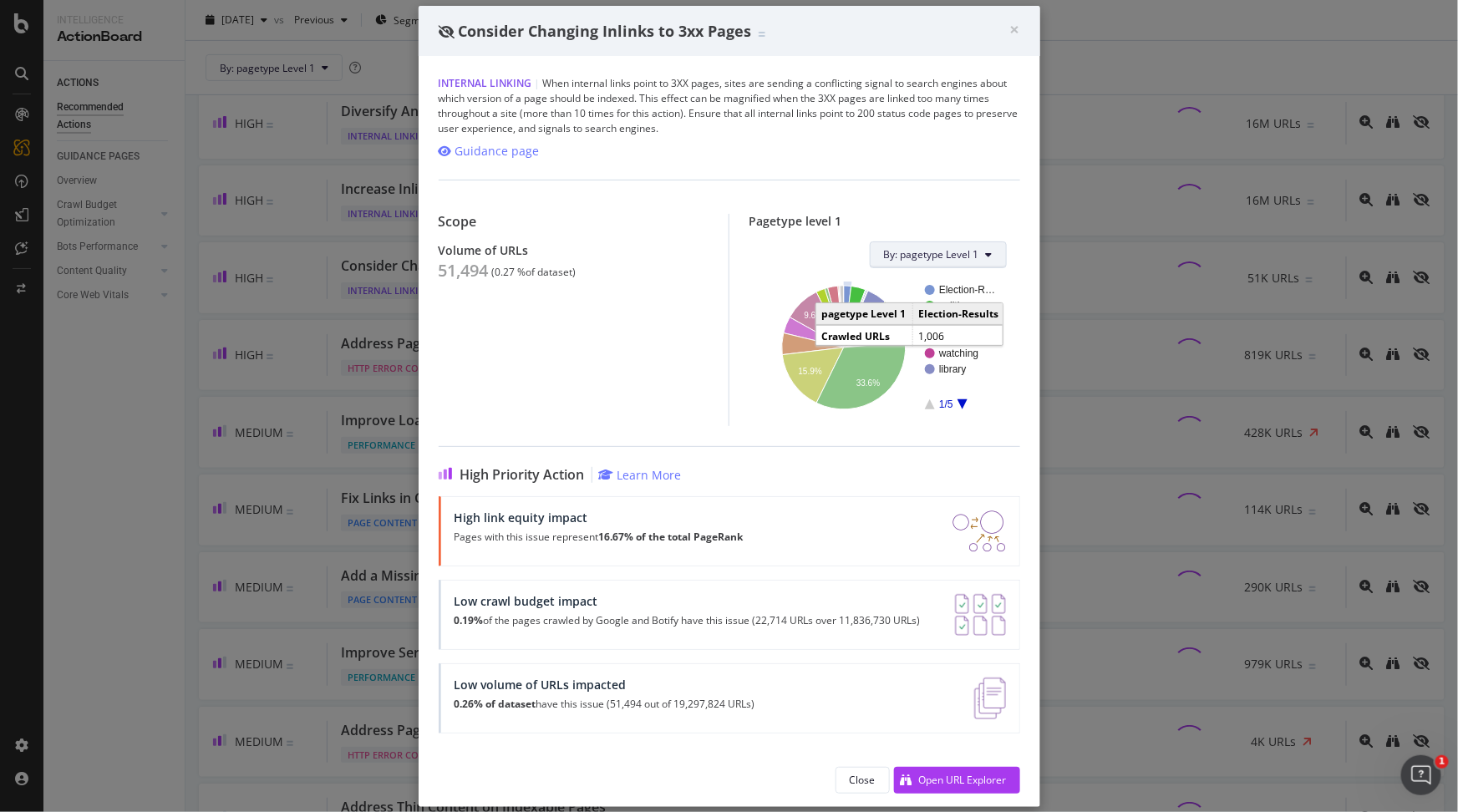
click at [898, 257] on span "By: pagetype Level 1" at bounding box center [932, 254] width 96 height 14
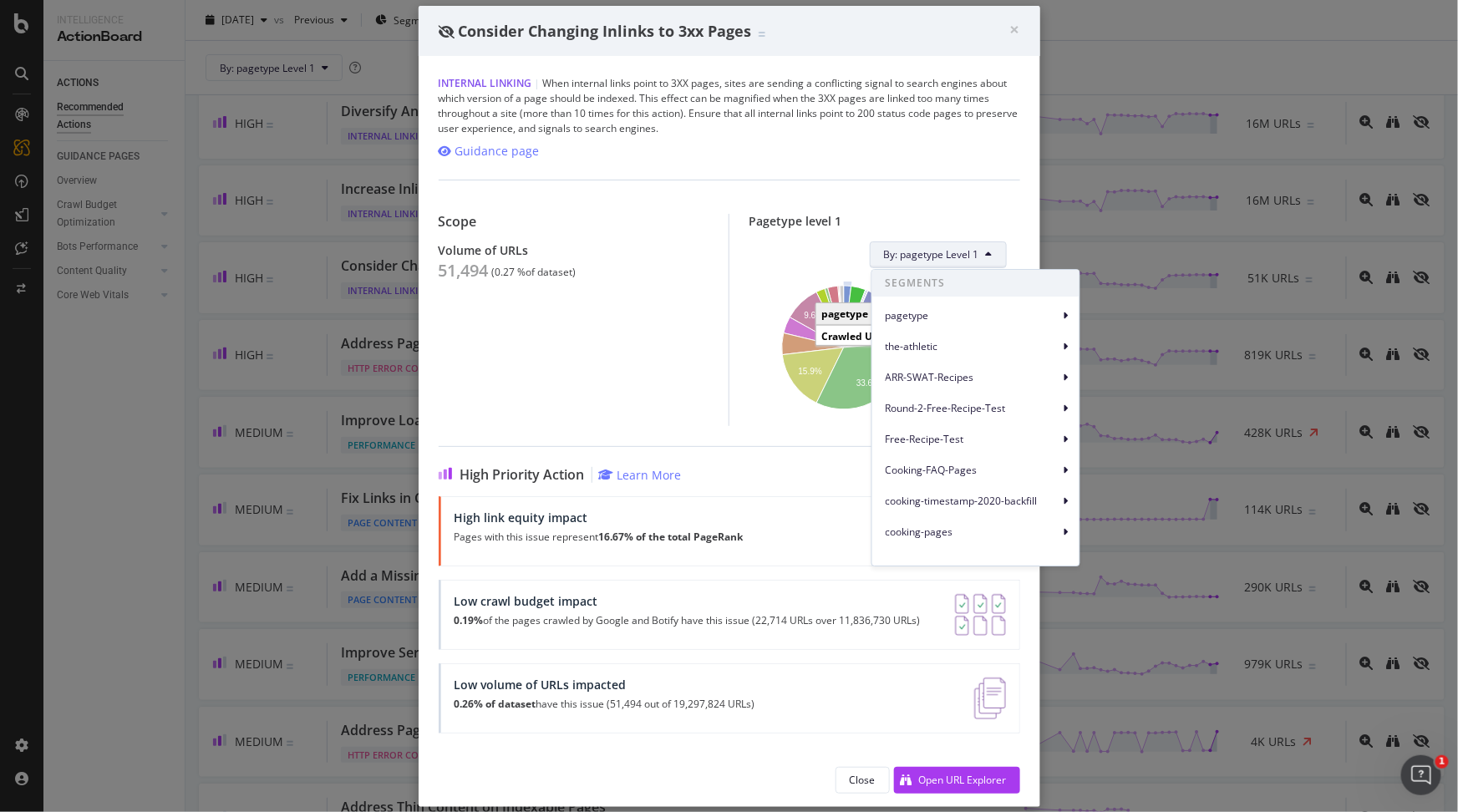
click at [922, 359] on div "ARR-SWAT-Recipes" at bounding box center [975, 374] width 207 height 31
click at [918, 347] on span "the-athletic" at bounding box center [973, 347] width 174 height 15
click at [1159, 359] on span "the-athletic Level 1" at bounding box center [1138, 353] width 88 height 15
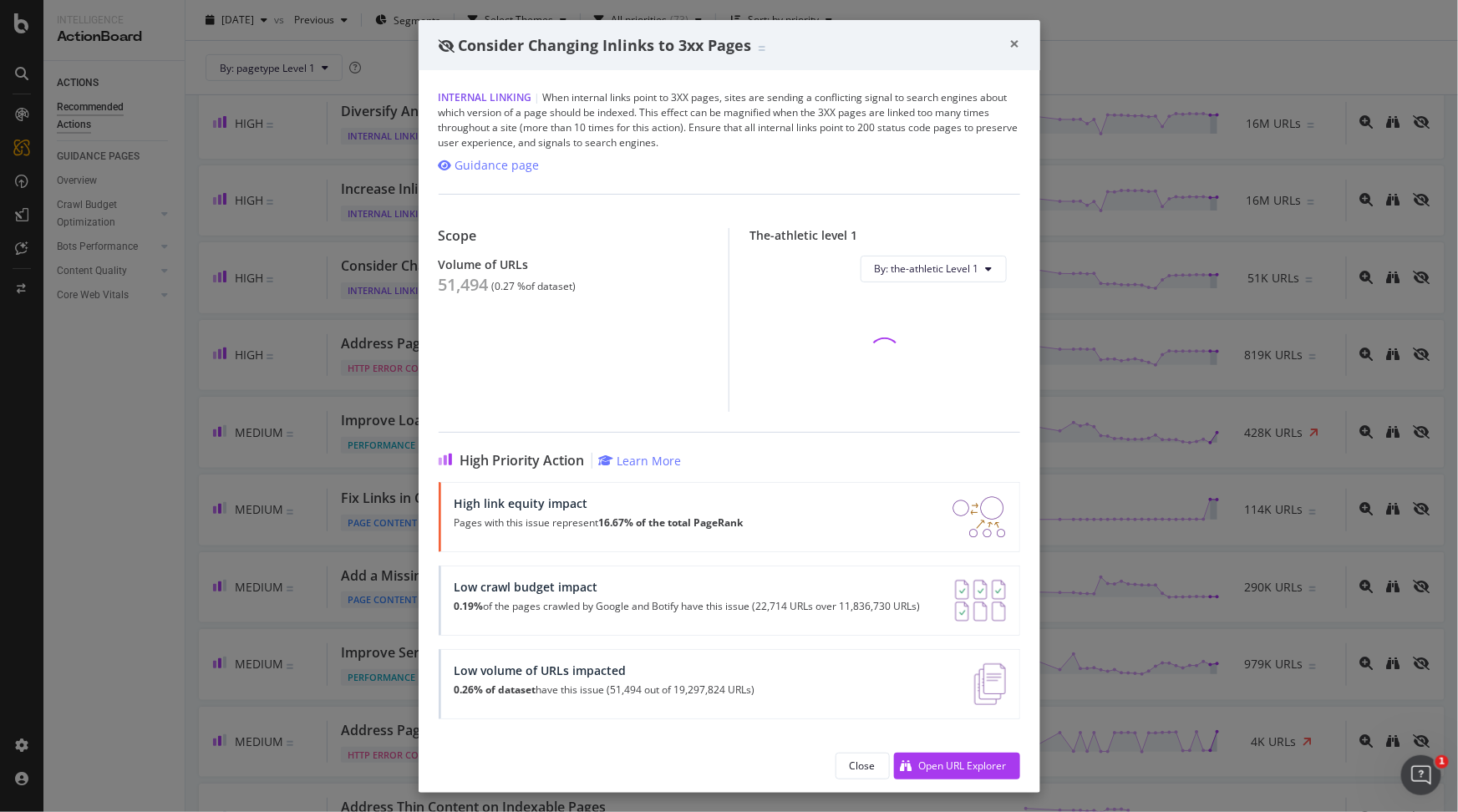
click at [1011, 48] on span "×" at bounding box center [1015, 43] width 10 height 23
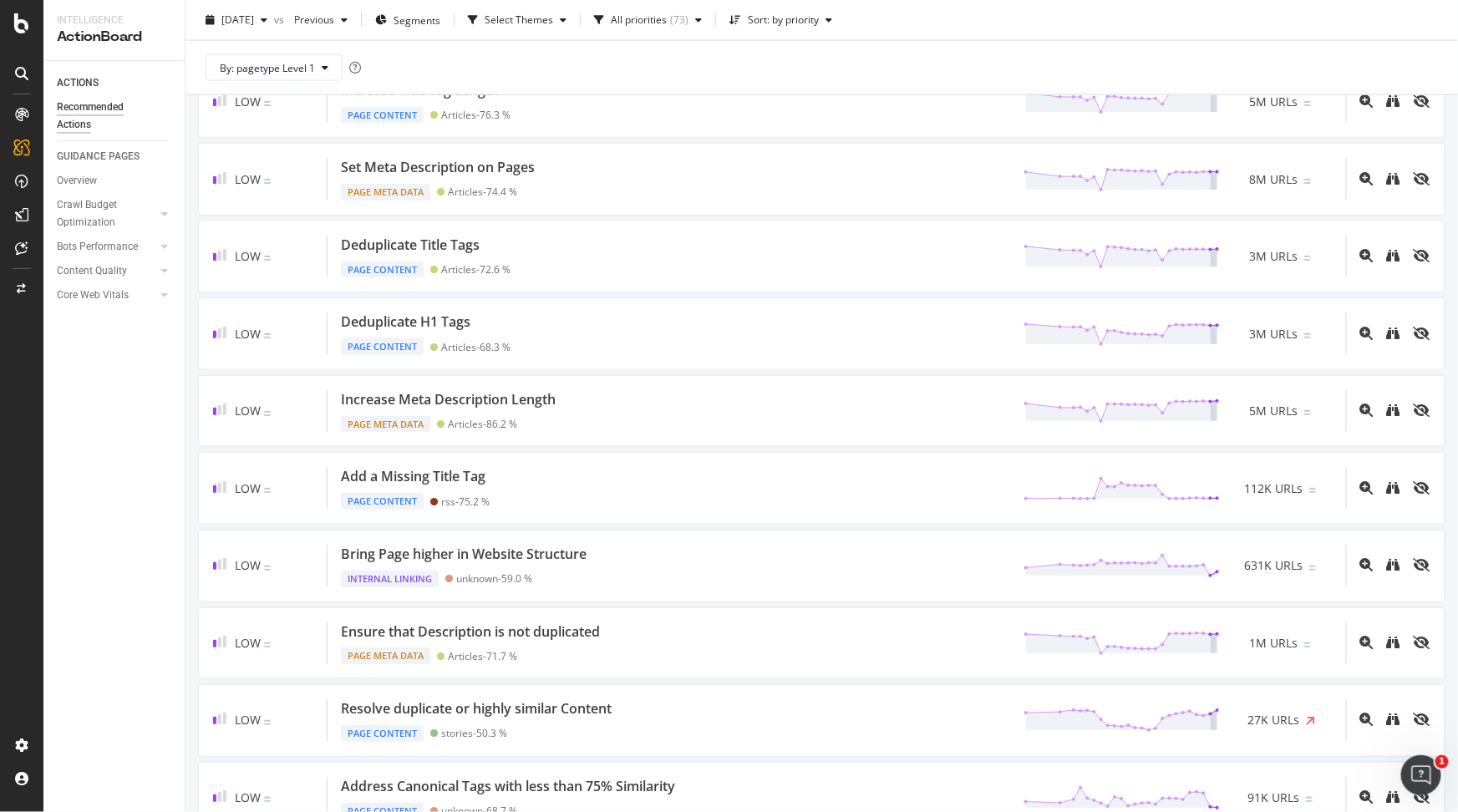
scroll to position [1006, 0]
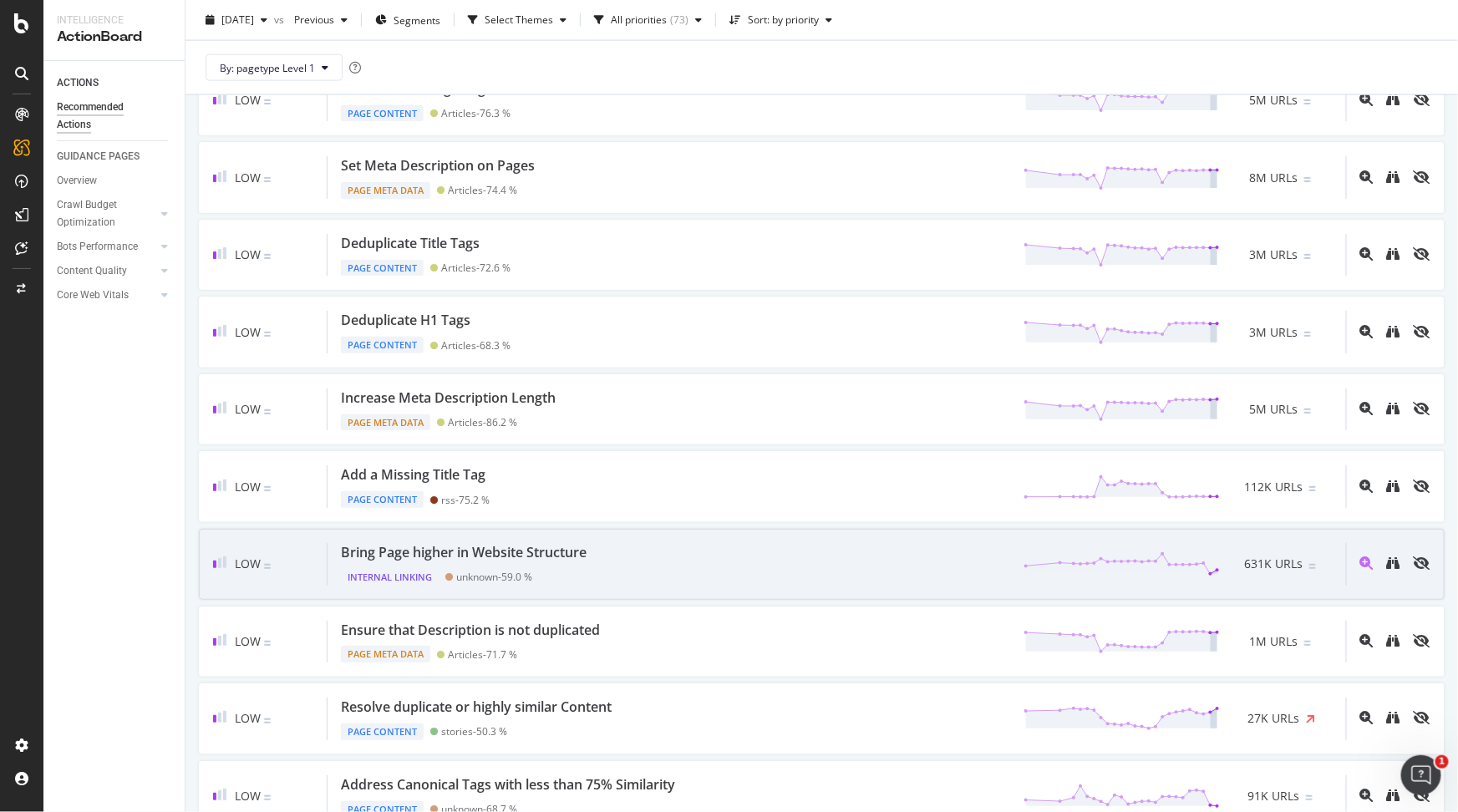
click at [632, 560] on div "Bring Page higher in Website Structure Internal Linking unknown - 59.0 % 631K U…" at bounding box center [837, 565] width 1019 height 43
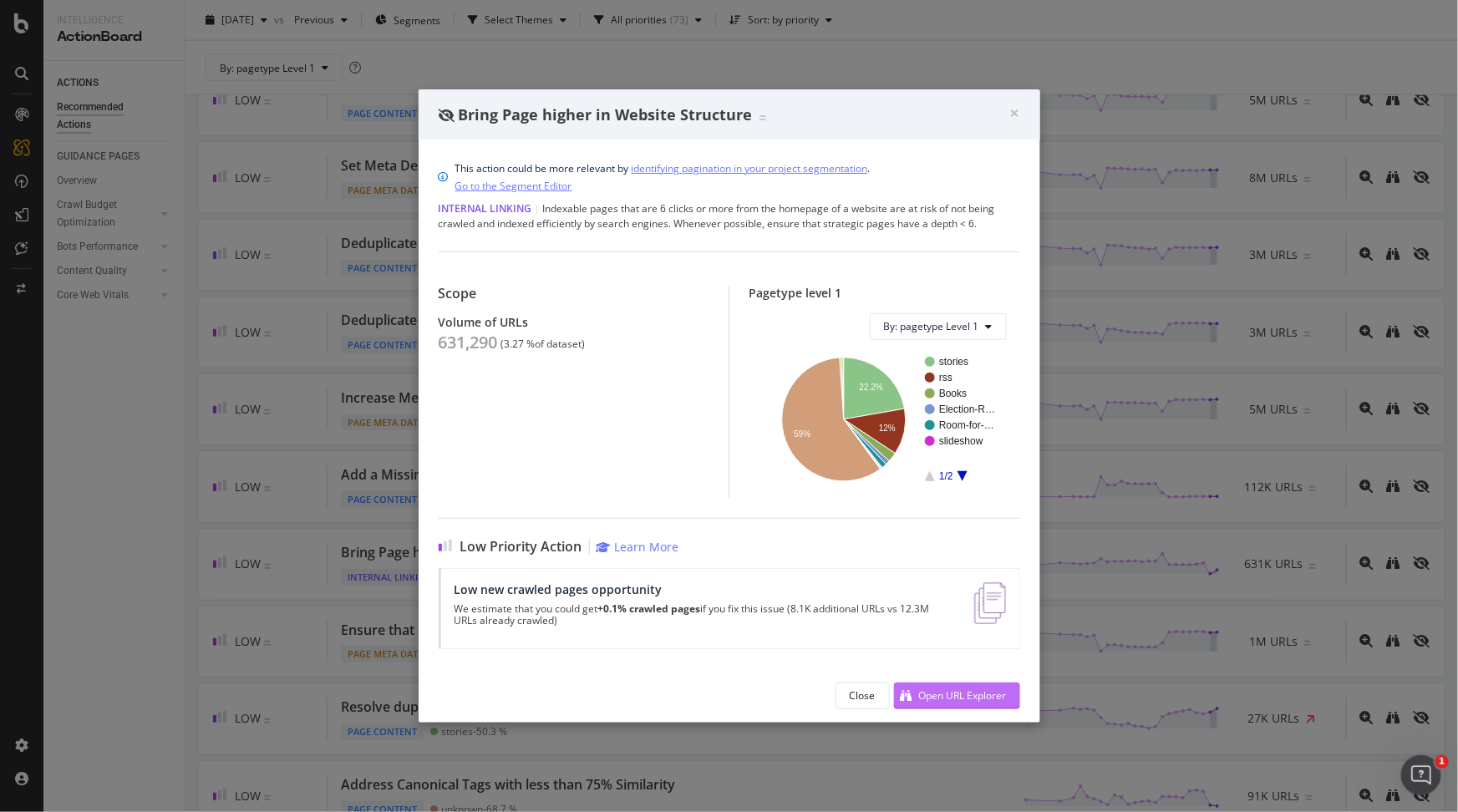
click at [946, 695] on div "Open URL Explorer" at bounding box center [962, 695] width 88 height 14
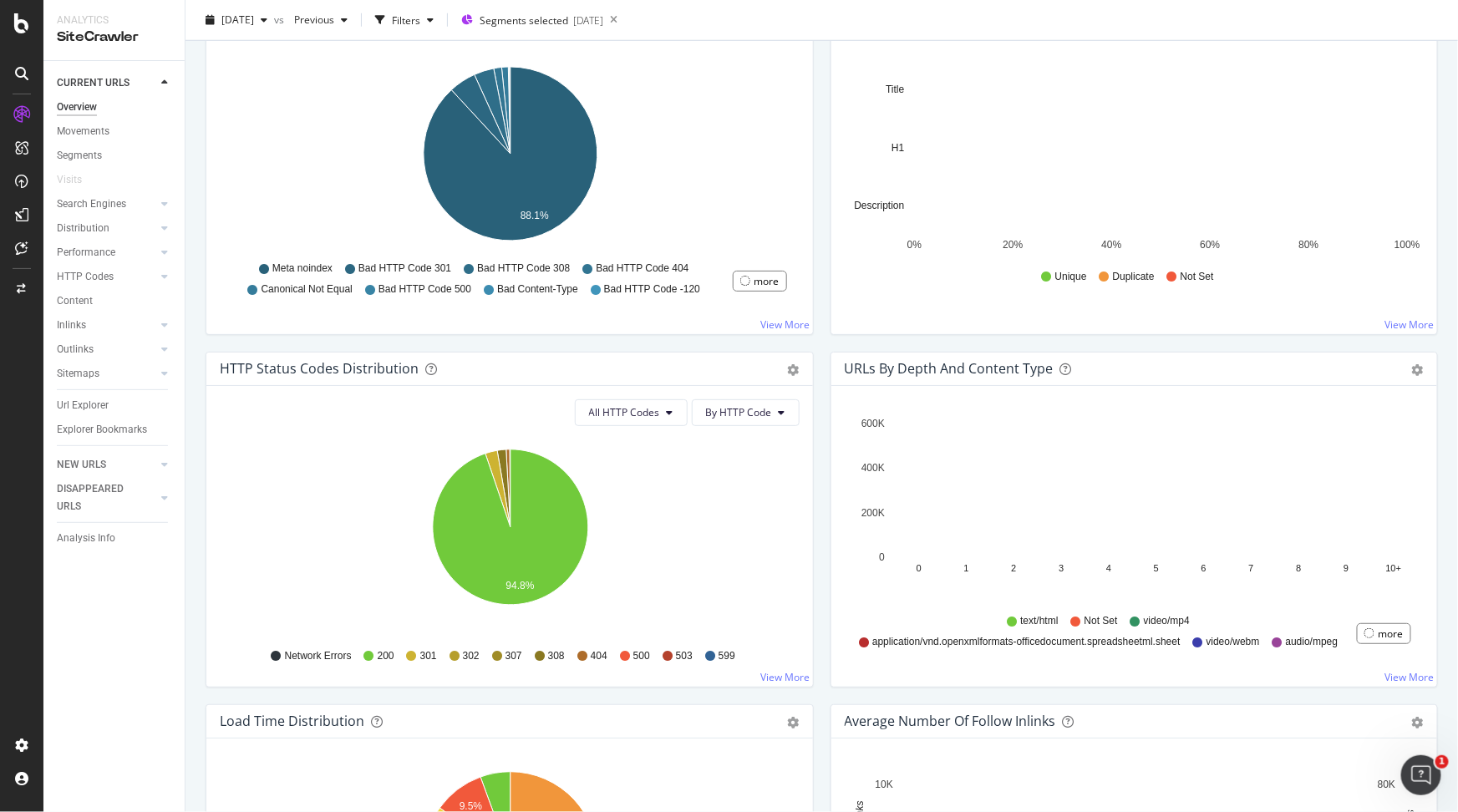
scroll to position [615, 0]
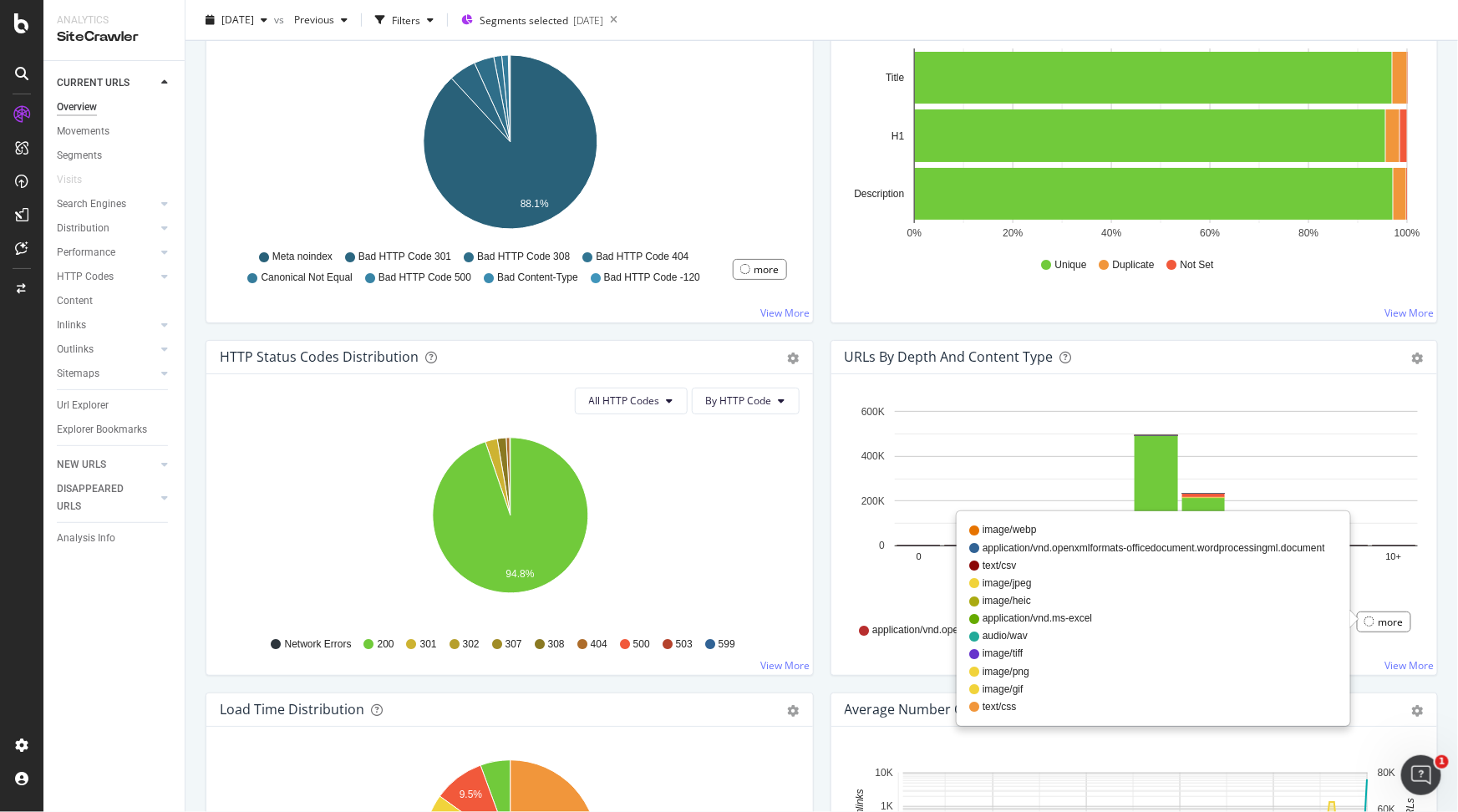
click at [1379, 615] on div "more" at bounding box center [1391, 622] width 25 height 14
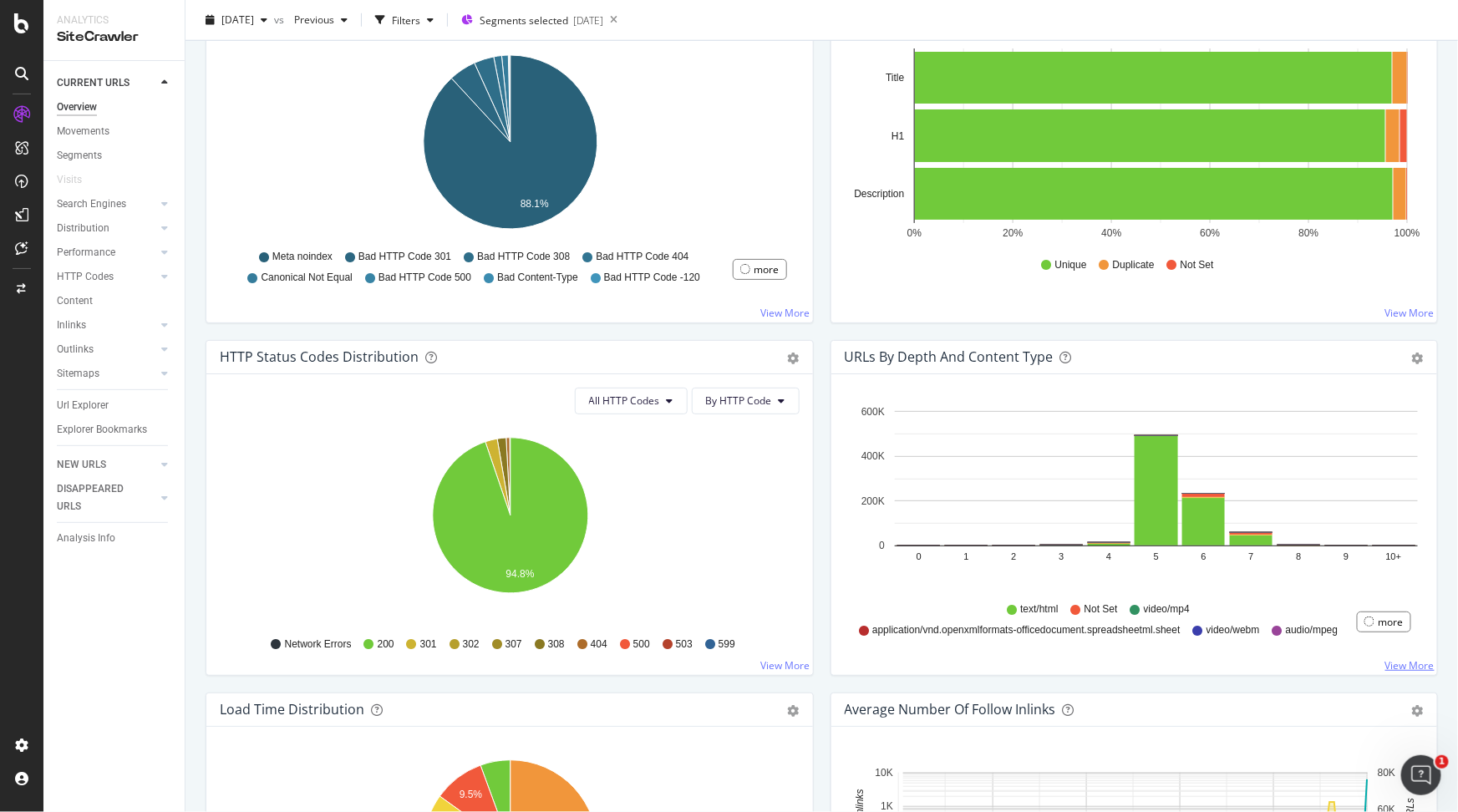
click at [1417, 665] on link "View More" at bounding box center [1410, 665] width 49 height 14
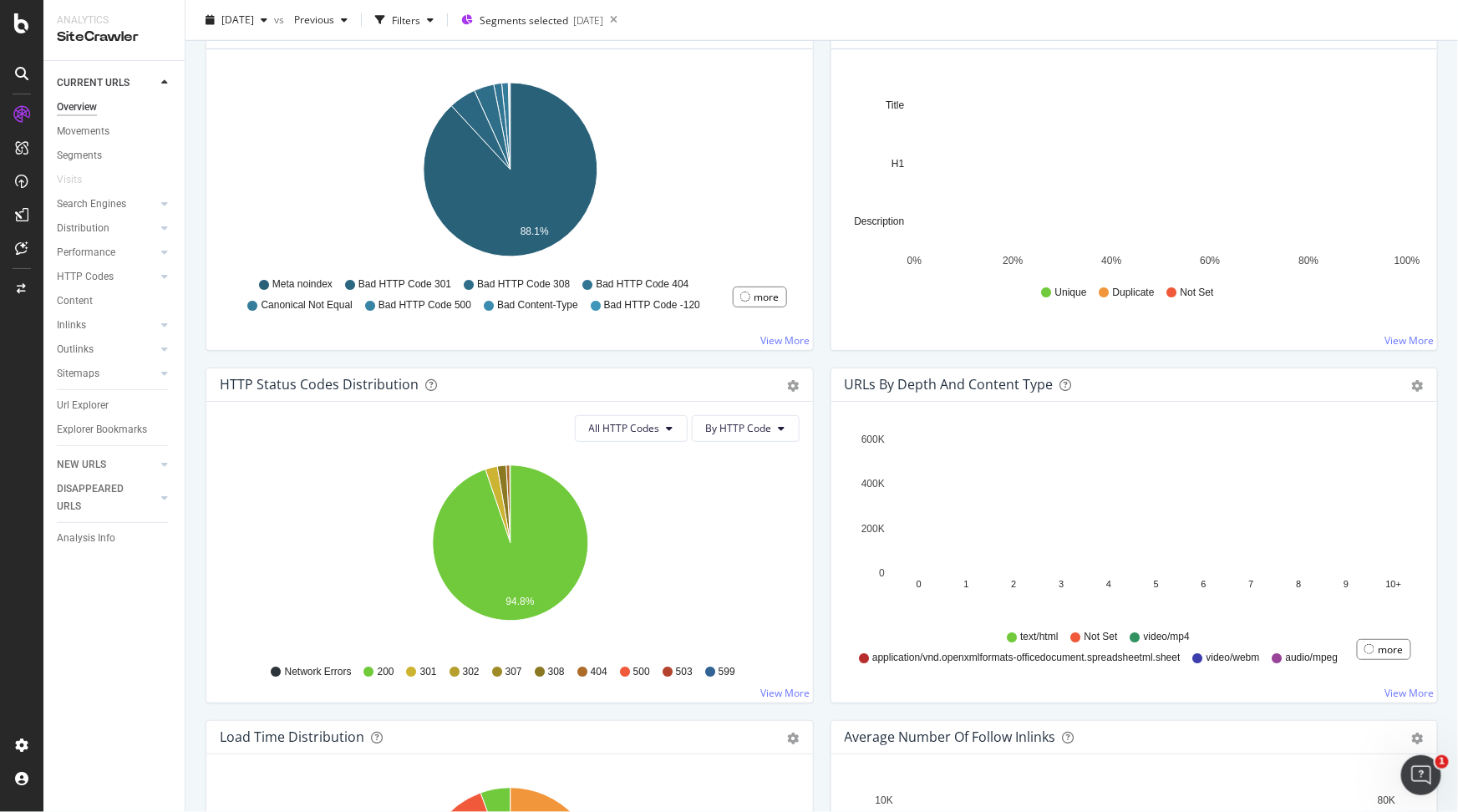
scroll to position [646, 0]
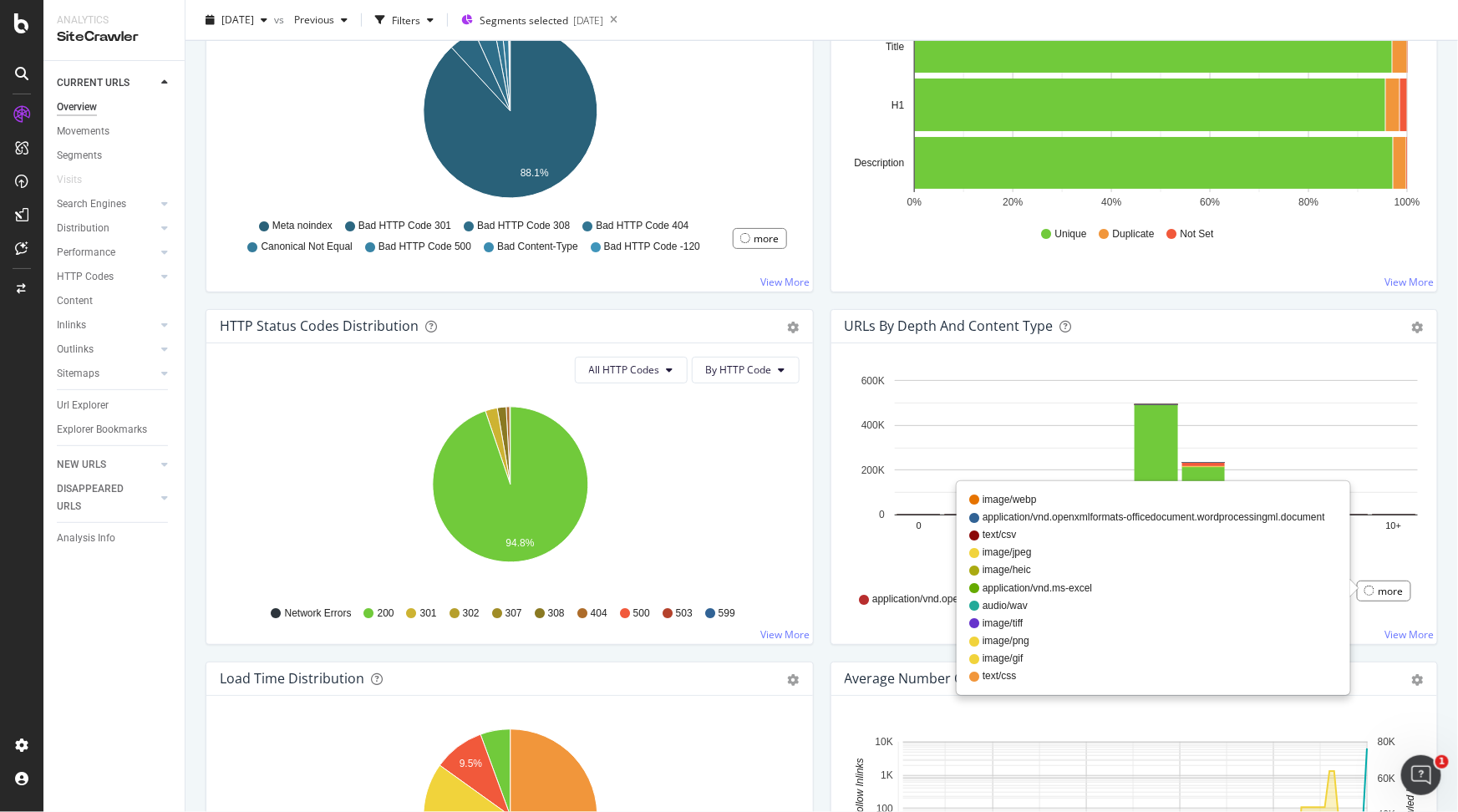
click at [1385, 588] on div "more" at bounding box center [1391, 590] width 25 height 14
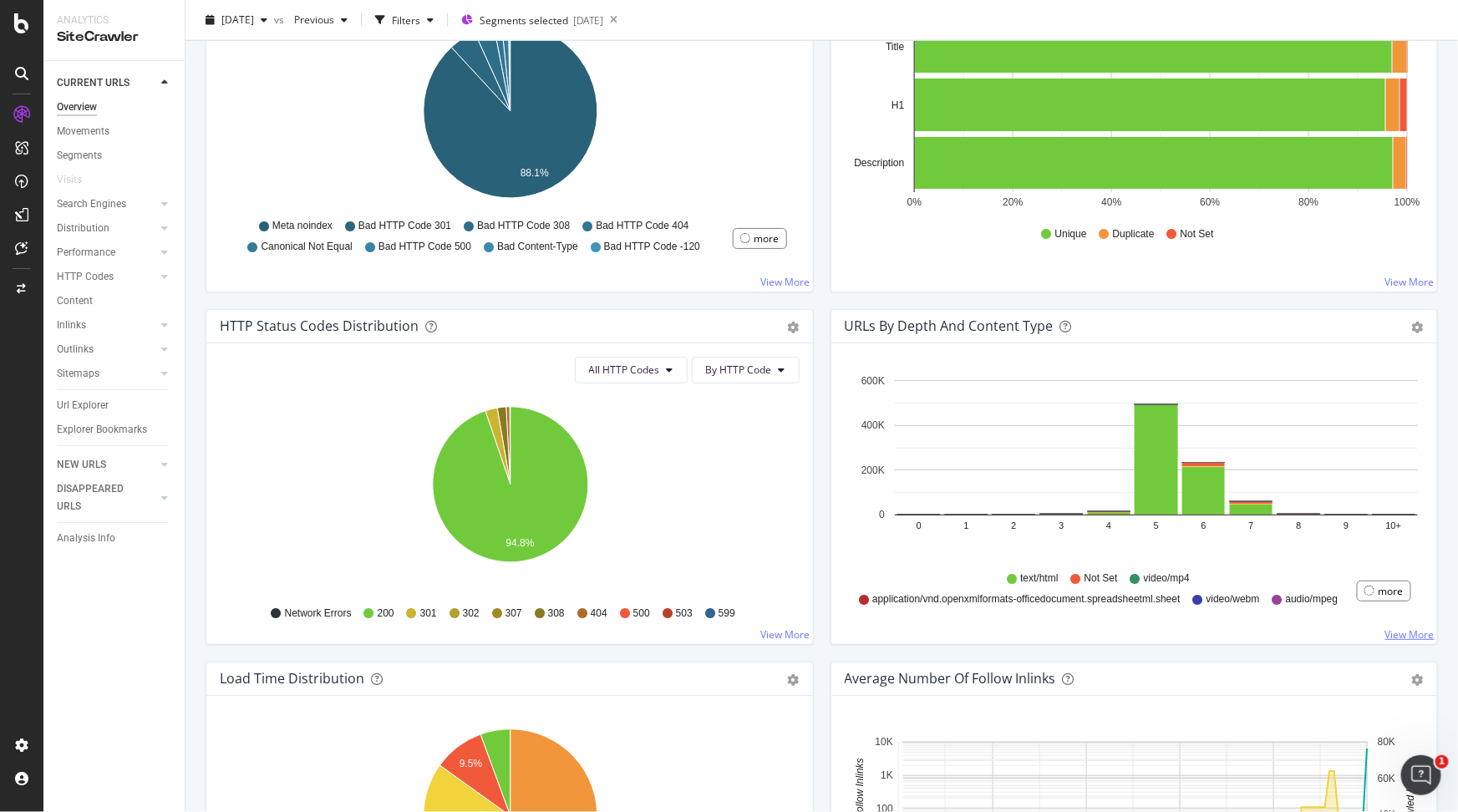
click at [1394, 627] on link "View More" at bounding box center [1410, 634] width 49 height 14
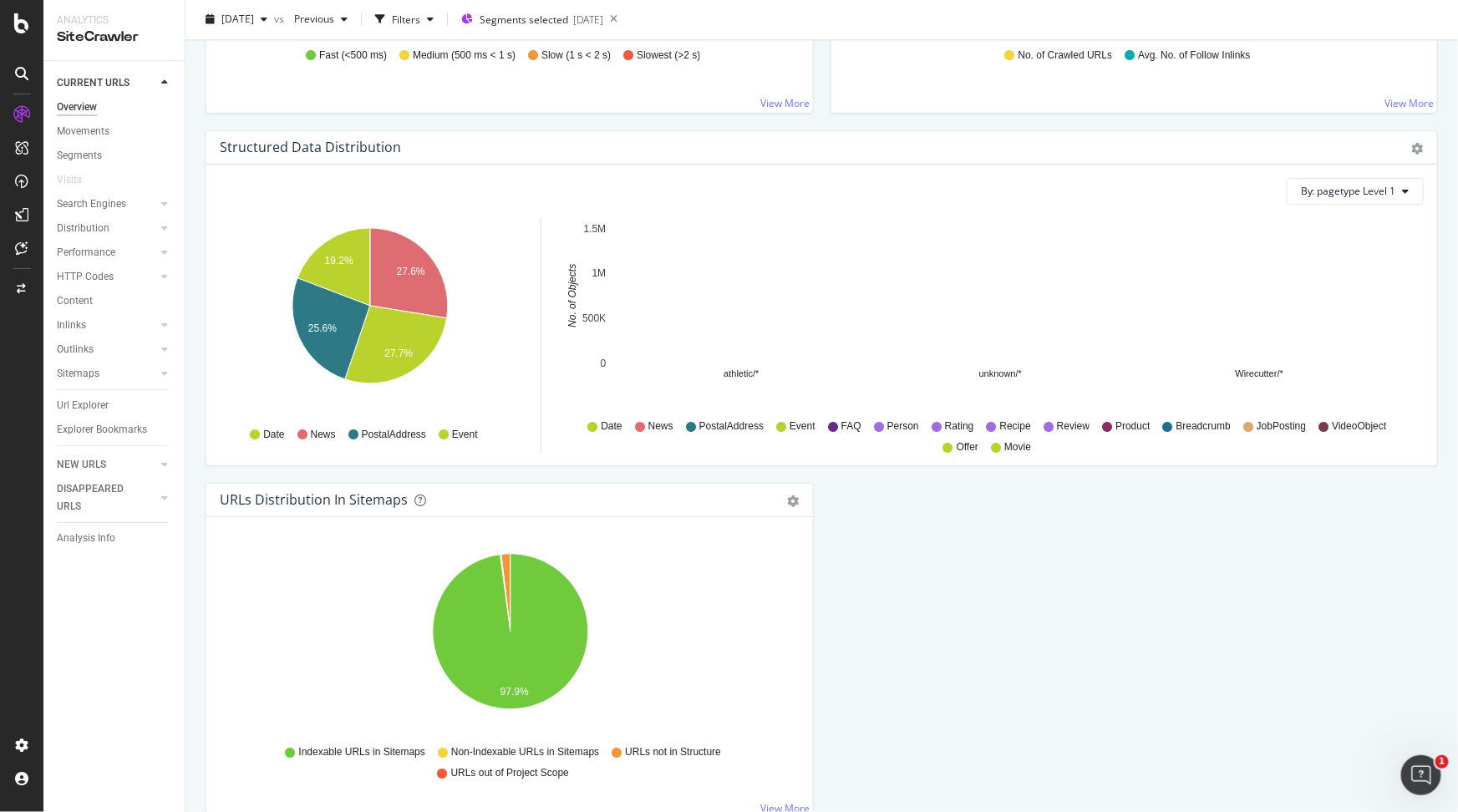
scroll to position [1605, 0]
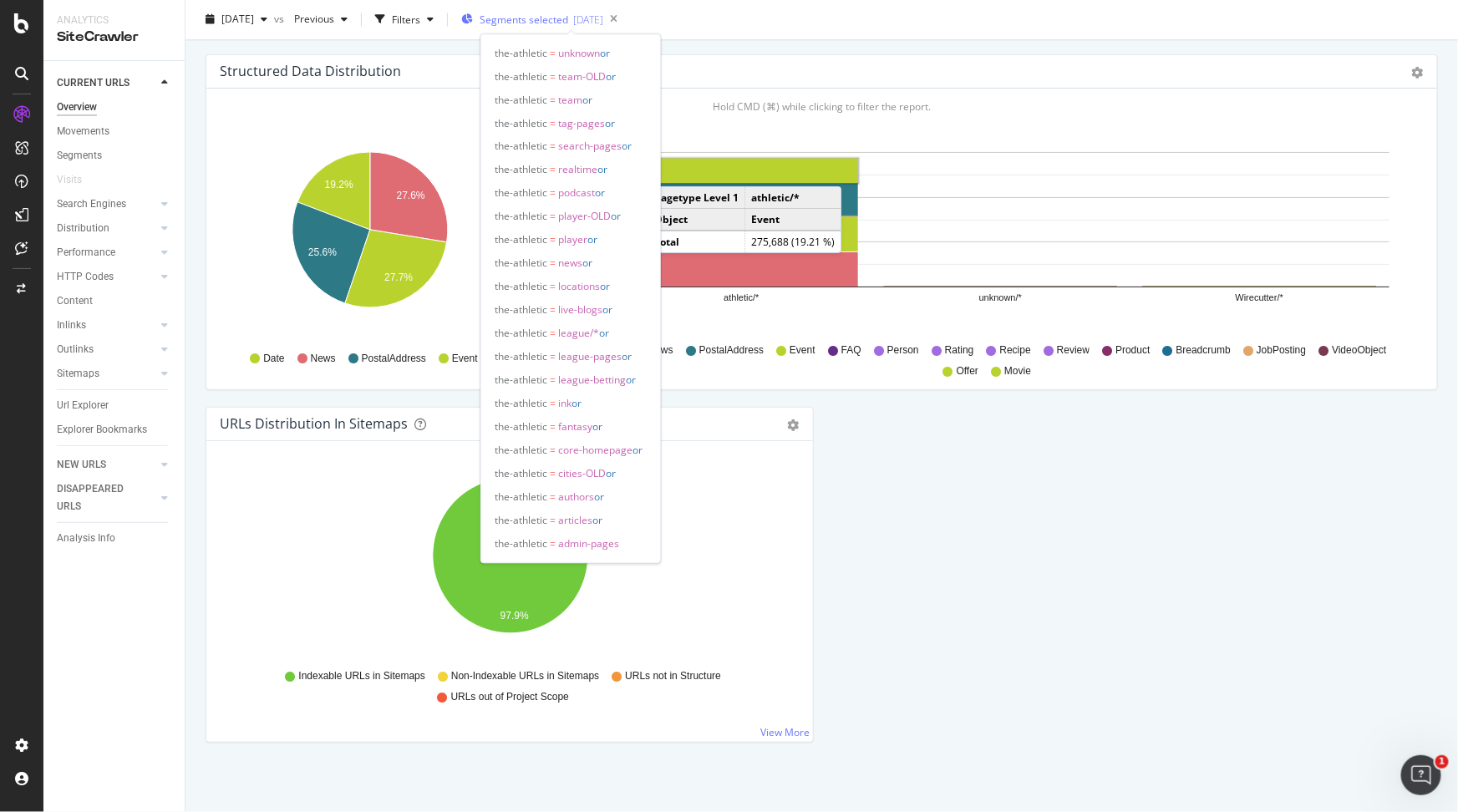
click at [568, 25] on span "Segments selected" at bounding box center [524, 20] width 89 height 14
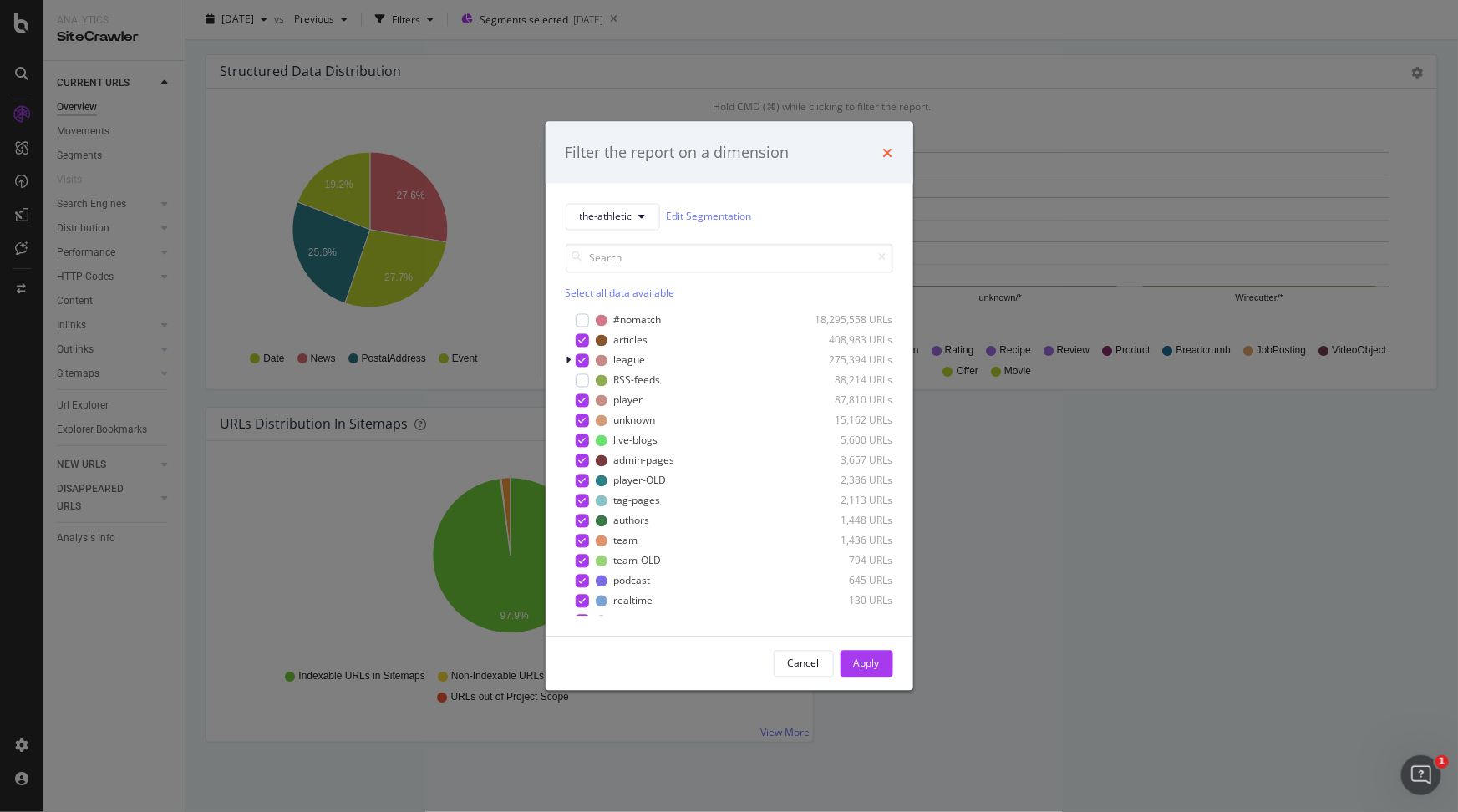
click at [887, 154] on icon "times" at bounding box center [888, 152] width 10 height 14
